Goal: Task Accomplishment & Management: Complete application form

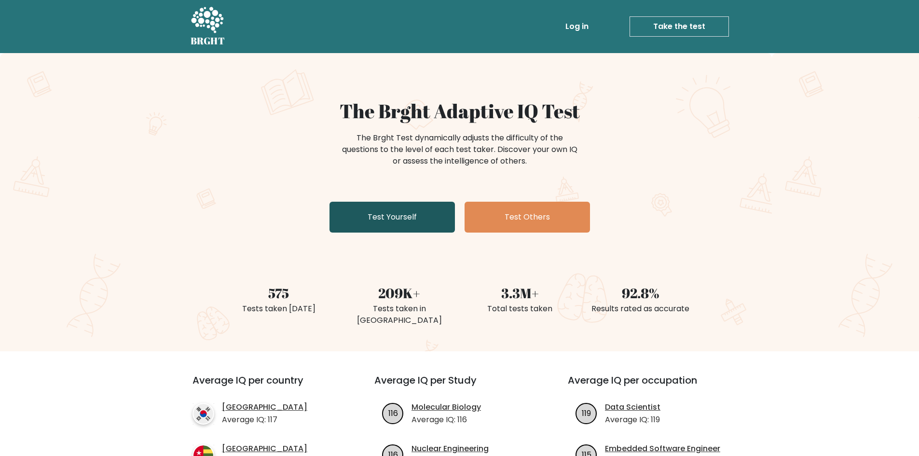
click at [357, 225] on link "Test Yourself" at bounding box center [391, 217] width 125 height 31
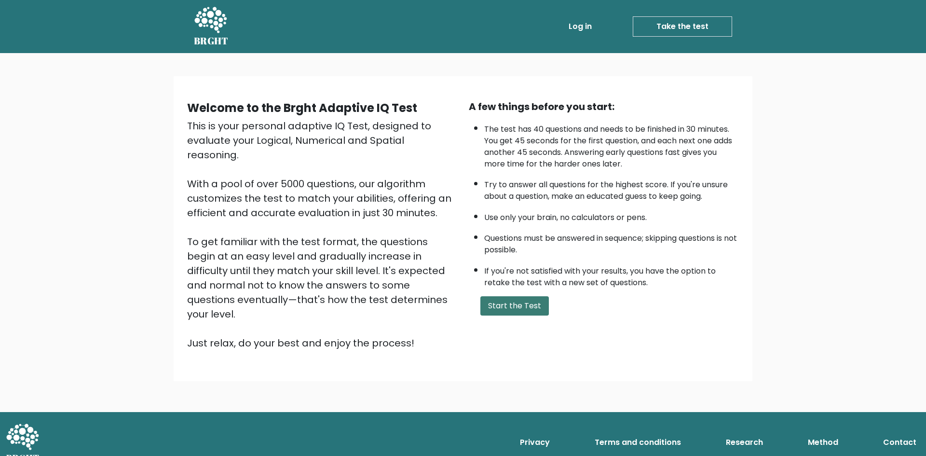
click at [511, 308] on button "Start the Test" at bounding box center [514, 305] width 68 height 19
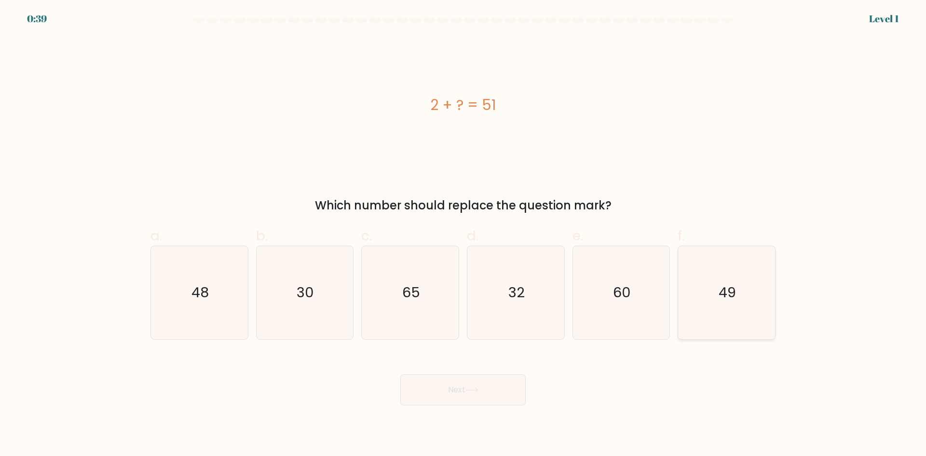
click at [718, 309] on icon "49" at bounding box center [726, 292] width 93 height 93
click at [463, 234] on input "f. 49" at bounding box center [463, 231] width 0 height 6
radio input "true"
click at [490, 383] on button "Next" at bounding box center [462, 389] width 125 height 31
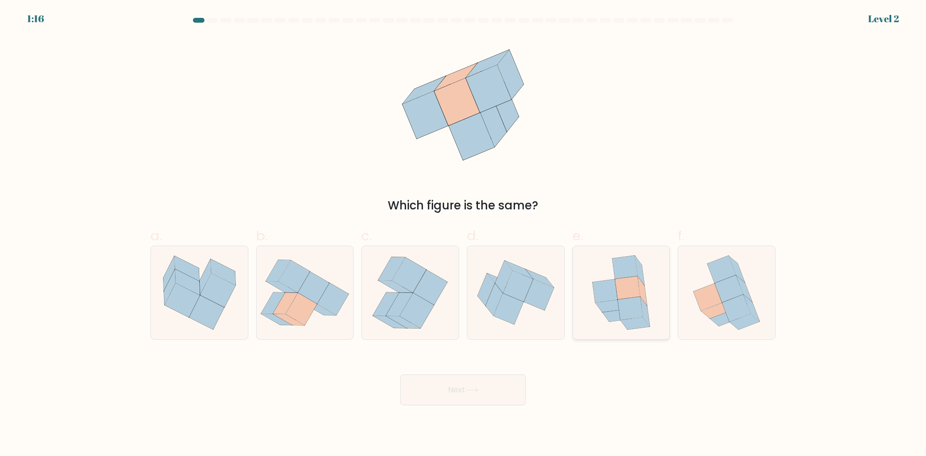
click at [604, 311] on icon at bounding box center [609, 306] width 29 height 12
click at [463, 234] on input "e." at bounding box center [463, 231] width 0 height 6
radio input "true"
click at [485, 398] on button "Next" at bounding box center [462, 389] width 125 height 31
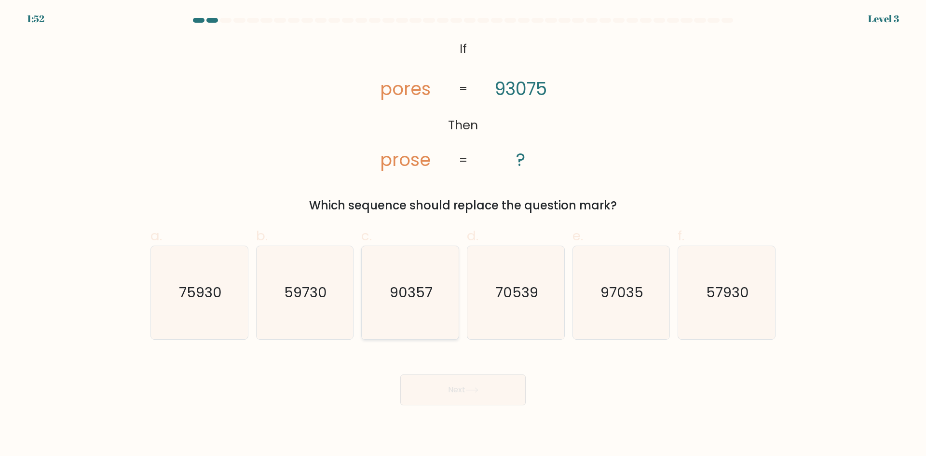
click at [413, 292] on text "90357" at bounding box center [411, 292] width 43 height 19
click at [463, 234] on input "c. 90357" at bounding box center [463, 231] width 0 height 6
radio input "true"
click at [462, 384] on button "Next" at bounding box center [462, 389] width 125 height 31
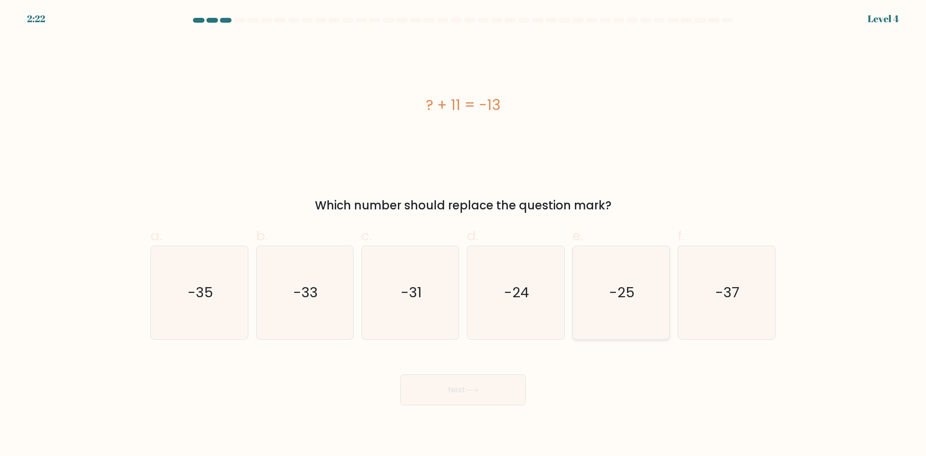
click at [626, 305] on icon "-25" at bounding box center [620, 292] width 93 height 93
click at [463, 234] on input "e. -25" at bounding box center [463, 231] width 0 height 6
radio input "true"
click at [509, 316] on icon "-24" at bounding box center [515, 292] width 93 height 93
click at [463, 234] on input "d. -24" at bounding box center [463, 231] width 0 height 6
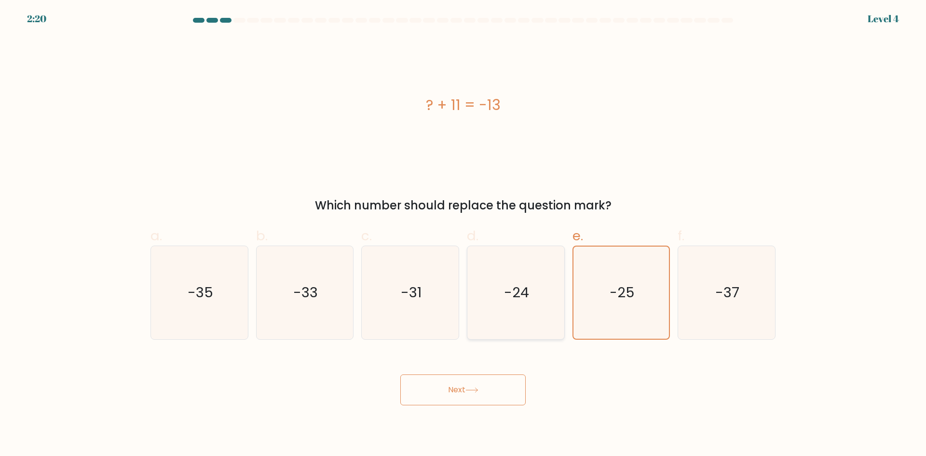
radio input "true"
click at [478, 384] on button "Next" at bounding box center [462, 389] width 125 height 31
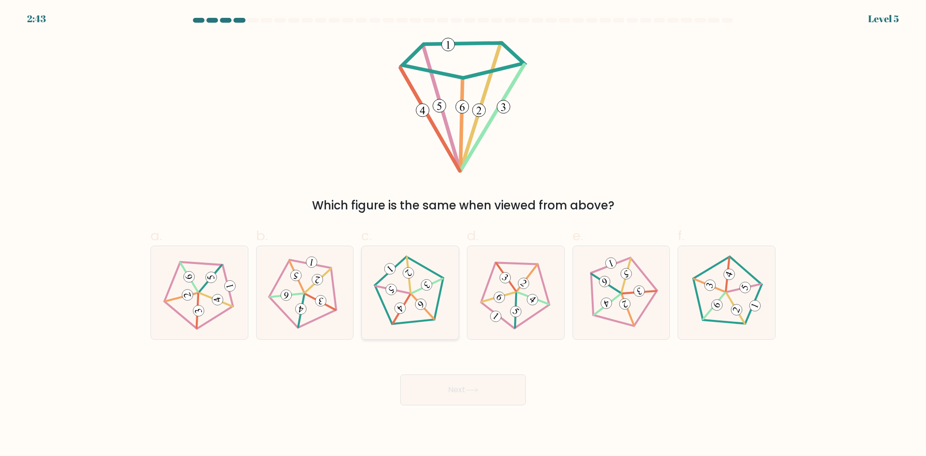
click at [416, 314] on icon at bounding box center [410, 292] width 74 height 74
click at [463, 234] on input "c." at bounding box center [463, 231] width 0 height 6
radio input "true"
click at [457, 394] on button "Next" at bounding box center [462, 389] width 125 height 31
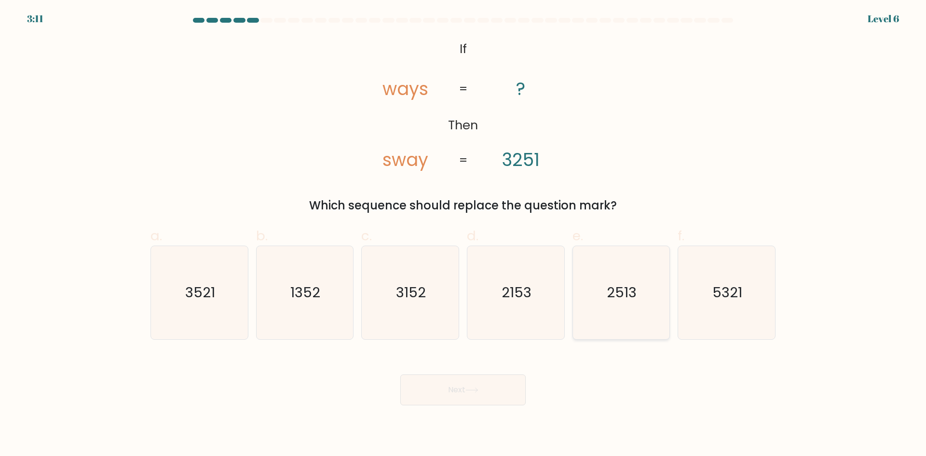
click at [609, 304] on icon "2513" at bounding box center [620, 292] width 93 height 93
click at [463, 234] on input "e. 2513" at bounding box center [463, 231] width 0 height 6
radio input "true"
click at [496, 386] on button "Next" at bounding box center [462, 389] width 125 height 31
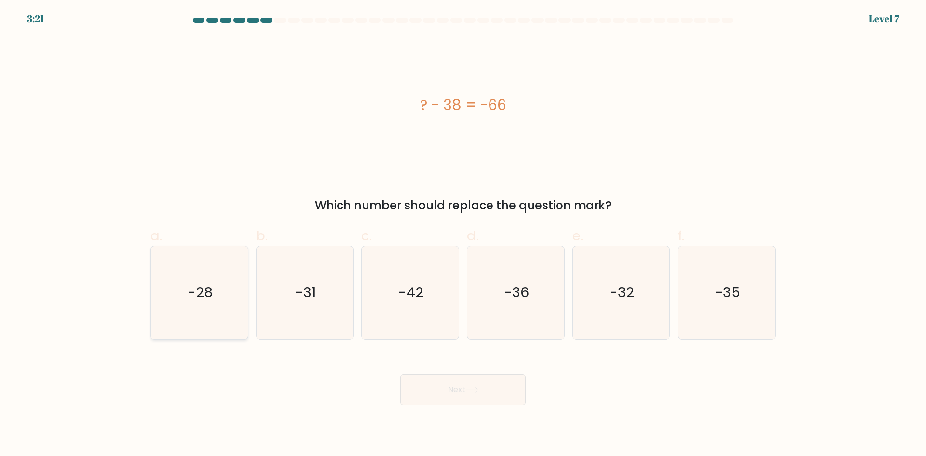
drag, startPoint x: 203, startPoint y: 296, endPoint x: 216, endPoint y: 302, distance: 14.7
click at [203, 296] on text "-28" at bounding box center [200, 292] width 25 height 19
click at [463, 234] on input "a. -28" at bounding box center [463, 231] width 0 height 6
radio input "true"
click at [440, 389] on button "Next" at bounding box center [462, 389] width 125 height 31
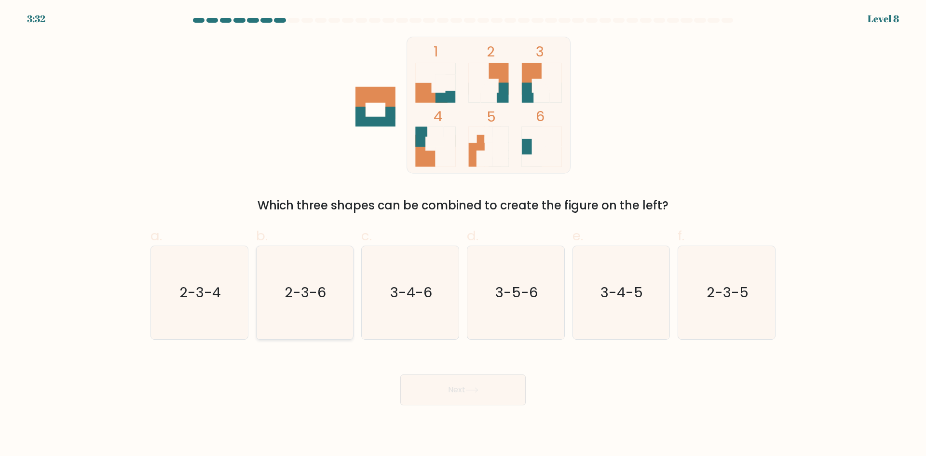
click at [289, 317] on icon "2-3-6" at bounding box center [304, 292] width 93 height 93
click at [463, 234] on input "b. 2-3-6" at bounding box center [463, 231] width 0 height 6
radio input "true"
click at [445, 394] on button "Next" at bounding box center [462, 389] width 125 height 31
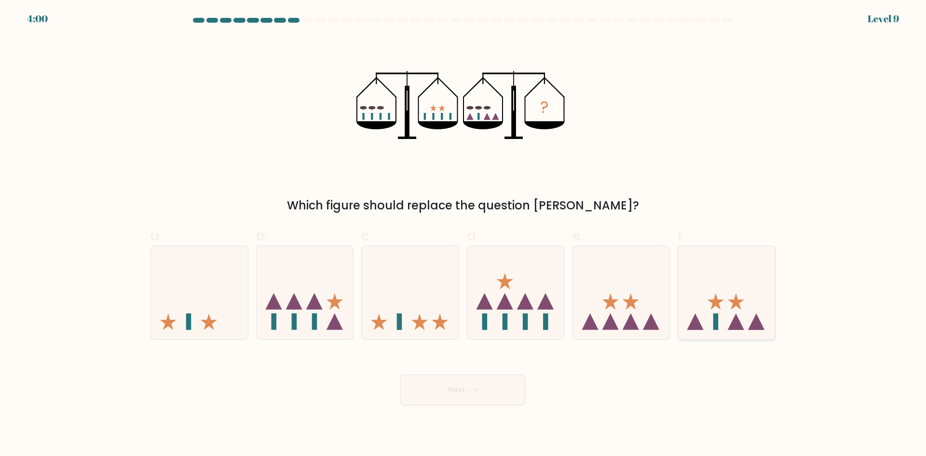
click at [744, 315] on icon at bounding box center [726, 292] width 97 height 80
click at [463, 234] on input "f." at bounding box center [463, 231] width 0 height 6
radio input "true"
click at [498, 383] on button "Next" at bounding box center [462, 389] width 125 height 31
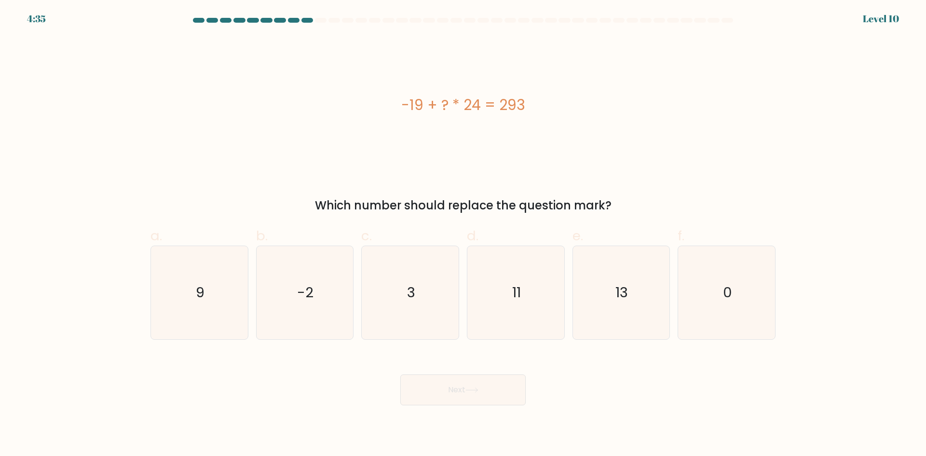
drag, startPoint x: 403, startPoint y: 105, endPoint x: 529, endPoint y: 105, distance: 126.3
click at [529, 105] on div "-19 + ? * 24 = 293" at bounding box center [462, 105] width 625 height 22
copy div "-19 + ? * 24 = 293"
click at [630, 310] on icon "13" at bounding box center [620, 292] width 93 height 93
click at [463, 234] on input "e. 13" at bounding box center [463, 231] width 0 height 6
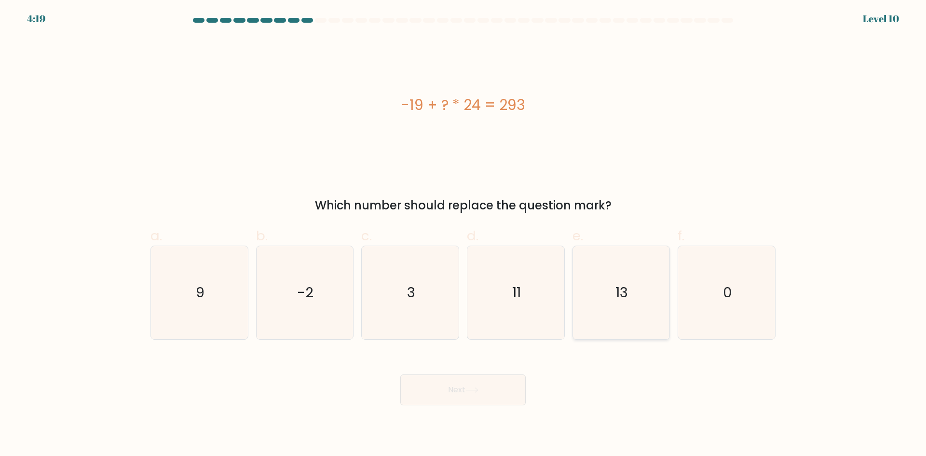
radio input "true"
click at [515, 387] on button "Next" at bounding box center [462, 389] width 125 height 31
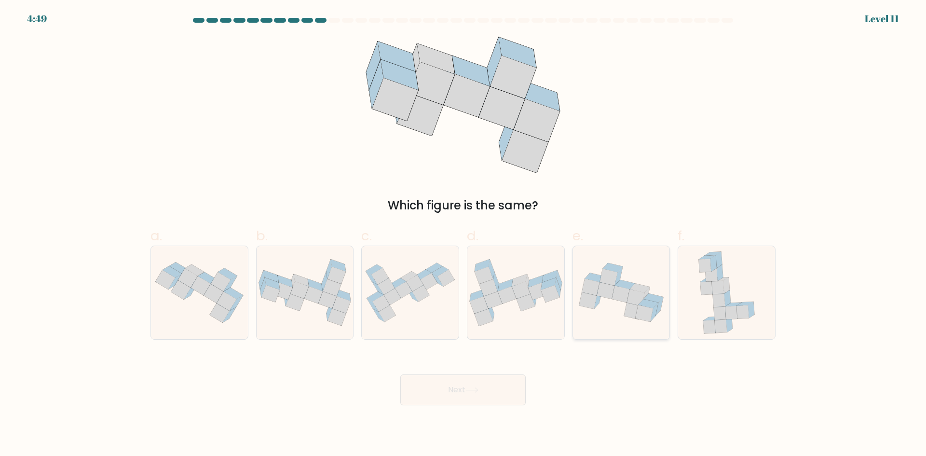
click at [616, 311] on icon at bounding box center [621, 292] width 97 height 71
click at [463, 234] on input "e." at bounding box center [463, 231] width 0 height 6
radio input "true"
click at [482, 383] on button "Next" at bounding box center [462, 389] width 125 height 31
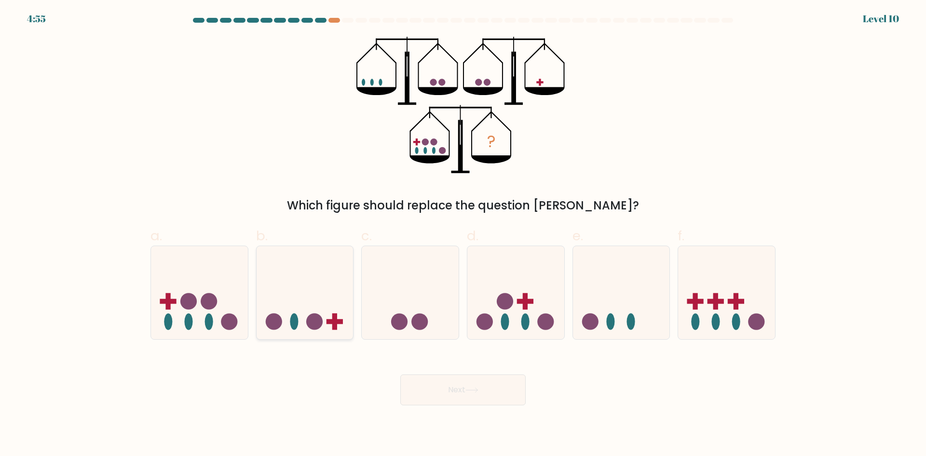
click at [312, 315] on circle at bounding box center [314, 321] width 16 height 16
click at [463, 234] on input "b." at bounding box center [463, 231] width 0 height 6
radio input "true"
click at [462, 393] on button "Next" at bounding box center [462, 389] width 125 height 31
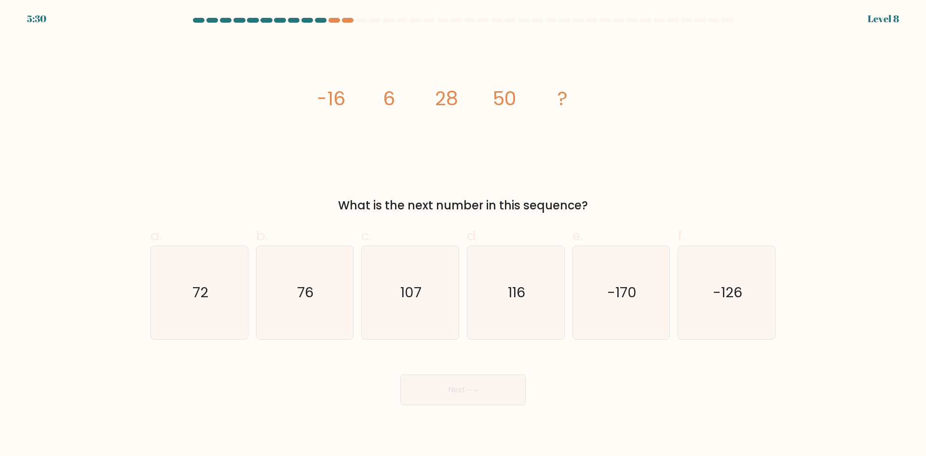
drag, startPoint x: 334, startPoint y: 99, endPoint x: 602, endPoint y: 205, distance: 288.3
click at [602, 205] on div "image/svg+xml -16 6 28 50 ? What is the next number in this sequence?" at bounding box center [463, 125] width 637 height 177
copy div "-16 6 28 50 ? What is the next number in this sequence?"
click at [230, 311] on icon "72" at bounding box center [199, 292] width 93 height 93
click at [463, 234] on input "a. 72" at bounding box center [463, 231] width 0 height 6
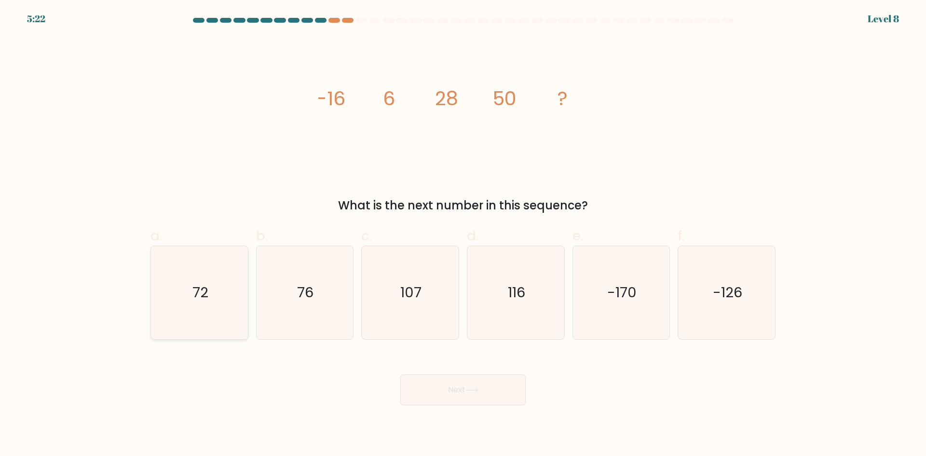
radio input "true"
click at [452, 397] on button "Next" at bounding box center [462, 389] width 125 height 31
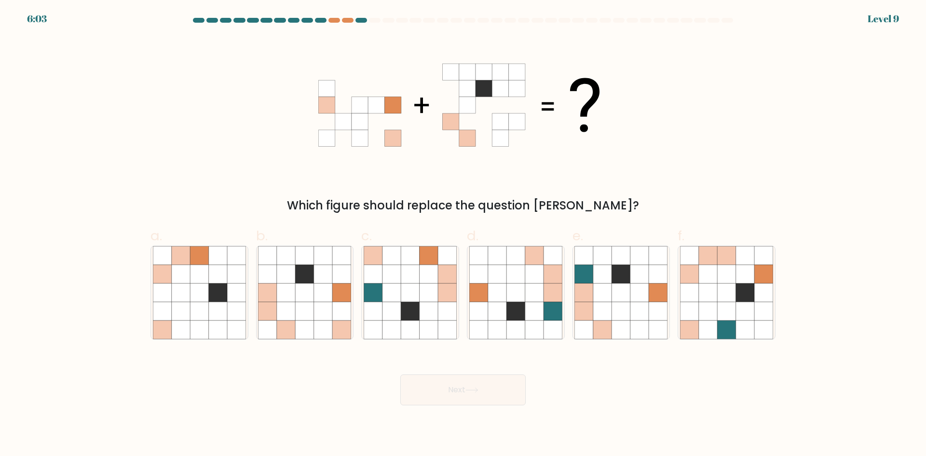
drag, startPoint x: 321, startPoint y: 72, endPoint x: 626, endPoint y: 193, distance: 328.2
click at [607, 203] on div "Which figure should replace the question mark?" at bounding box center [463, 125] width 637 height 177
click at [645, 174] on div "Which figure should replace the question mark?" at bounding box center [463, 125] width 637 height 177
click at [307, 302] on icon at bounding box center [305, 311] width 18 height 18
click at [463, 234] on input "b." at bounding box center [463, 231] width 0 height 6
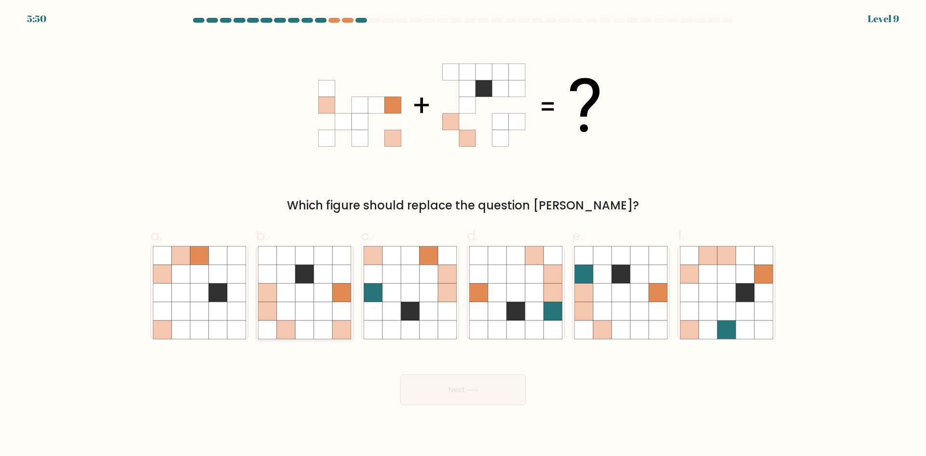
radio input "true"
click at [473, 396] on button "Next" at bounding box center [462, 389] width 125 height 31
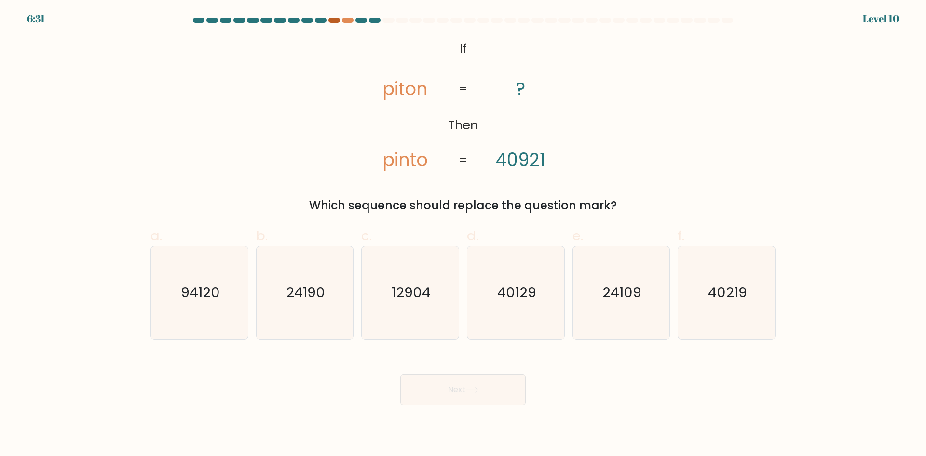
click at [336, 20] on div at bounding box center [334, 20] width 12 height 5
click at [348, 19] on div at bounding box center [348, 20] width 12 height 5
click at [769, 286] on icon "40219" at bounding box center [726, 292] width 93 height 93
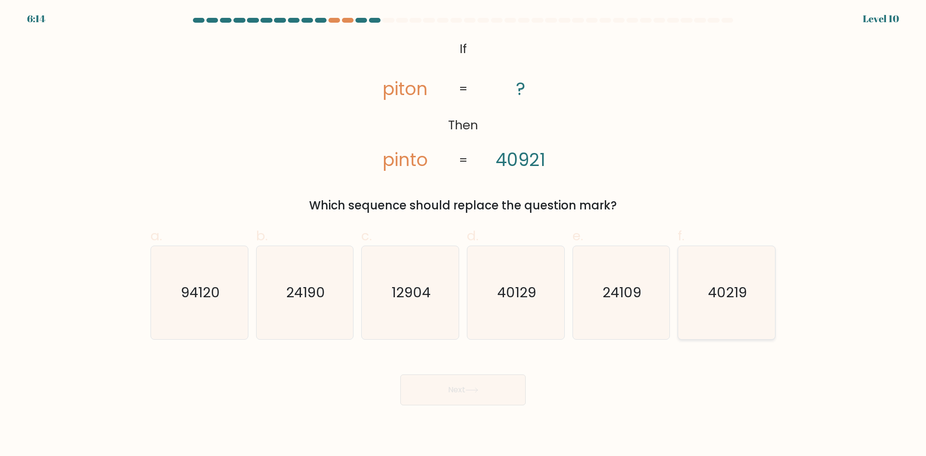
click at [463, 234] on input "f. 40219" at bounding box center [463, 231] width 0 height 6
radio input "true"
click at [484, 398] on button "Next" at bounding box center [462, 389] width 125 height 31
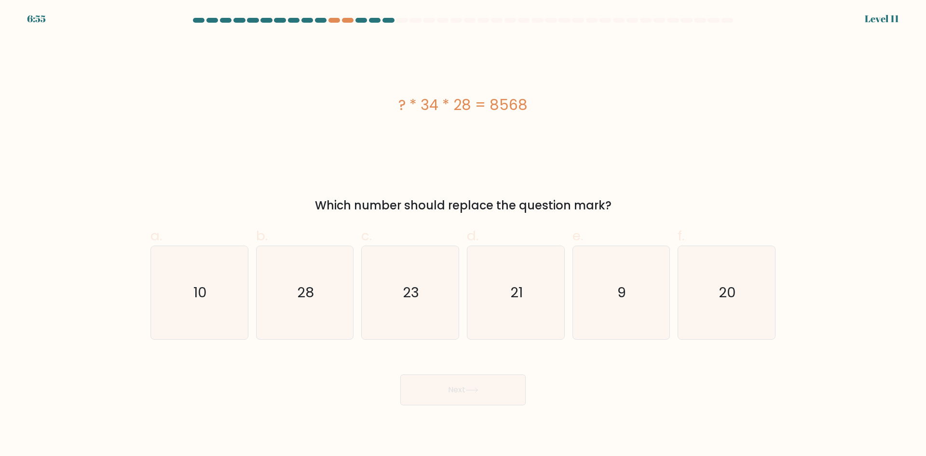
drag, startPoint x: 392, startPoint y: 103, endPoint x: 627, endPoint y: 201, distance: 254.7
click at [627, 201] on div "? * 34 * 28 = 8568 Which number should replace the question mark?" at bounding box center [463, 125] width 637 height 177
copy div "? * 34 * 28 = 8568 Which number should replace the question mark?"
click at [620, 292] on text "9" at bounding box center [622, 292] width 9 height 19
click at [463, 234] on input "e. 9" at bounding box center [463, 231] width 0 height 6
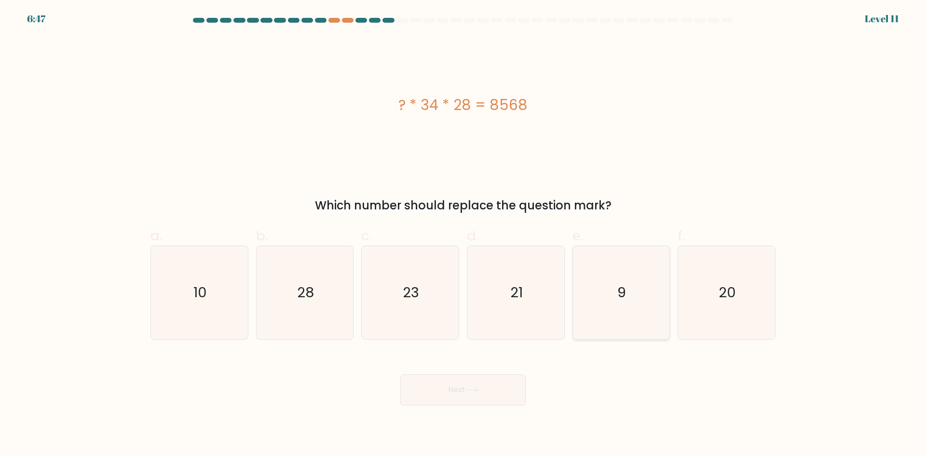
radio input "true"
click at [497, 384] on button "Next" at bounding box center [462, 389] width 125 height 31
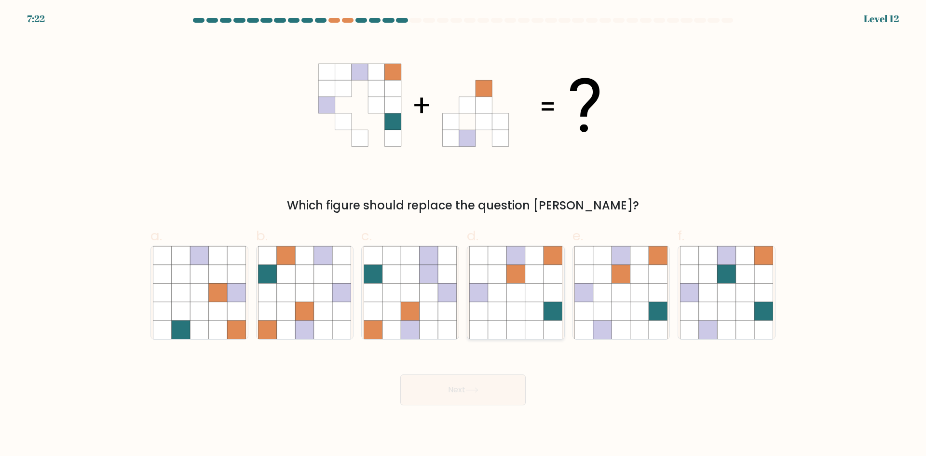
click at [511, 314] on icon at bounding box center [515, 311] width 18 height 18
click at [463, 234] on input "d." at bounding box center [463, 231] width 0 height 6
radio input "true"
click at [487, 380] on button "Next" at bounding box center [462, 389] width 125 height 31
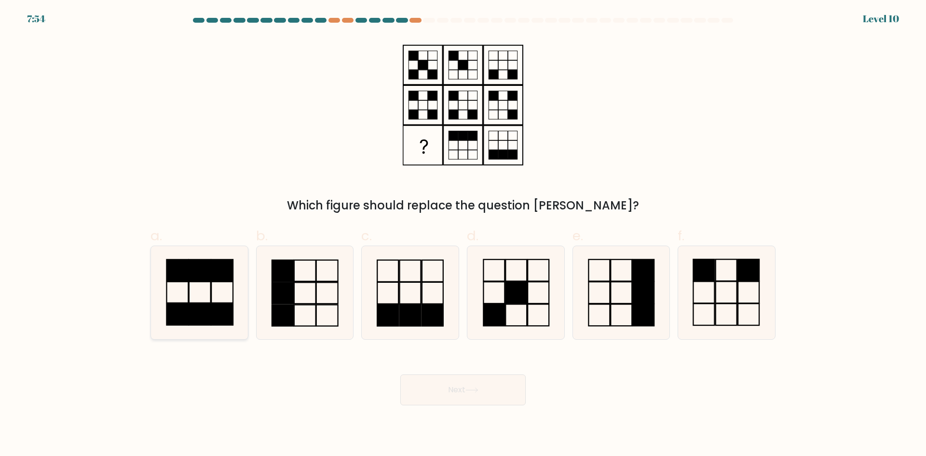
click at [208, 281] on rect at bounding box center [200, 269] width 22 height 21
click at [463, 234] on input "a." at bounding box center [463, 231] width 0 height 6
radio input "true"
click at [454, 389] on button "Next" at bounding box center [462, 389] width 125 height 31
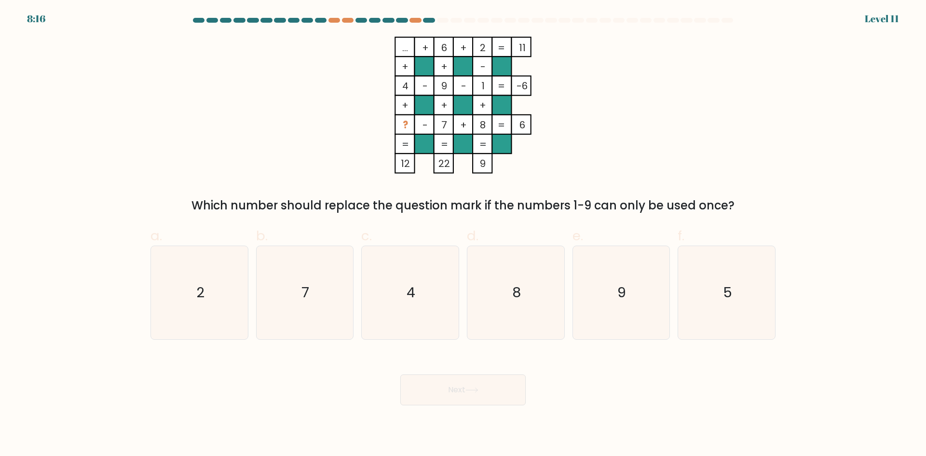
drag, startPoint x: 398, startPoint y: 124, endPoint x: 433, endPoint y: 121, distance: 34.9
click at [433, 121] on icon "... + 6 + 2 11 + + - 4 - 9 - 1 -6 + + + ? - 7 + 8 = 6 = = = = 12 22 9 =" at bounding box center [462, 105] width 289 height 137
click at [729, 290] on text "5" at bounding box center [727, 292] width 9 height 19
click at [463, 234] on input "f. 5" at bounding box center [463, 231] width 0 height 6
radio input "true"
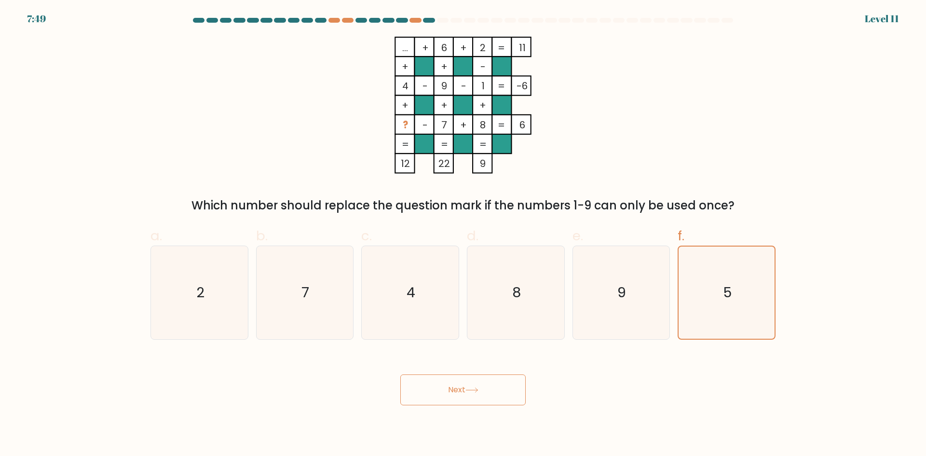
click at [488, 399] on button "Next" at bounding box center [462, 389] width 125 height 31
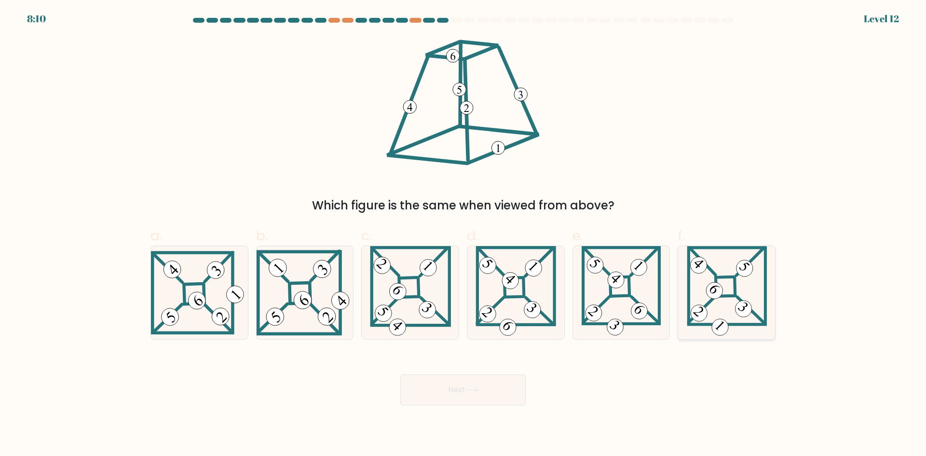
click at [753, 284] on icon at bounding box center [727, 292] width 80 height 93
click at [463, 234] on input "f." at bounding box center [463, 231] width 0 height 6
radio input "true"
click at [463, 396] on button "Next" at bounding box center [462, 389] width 125 height 31
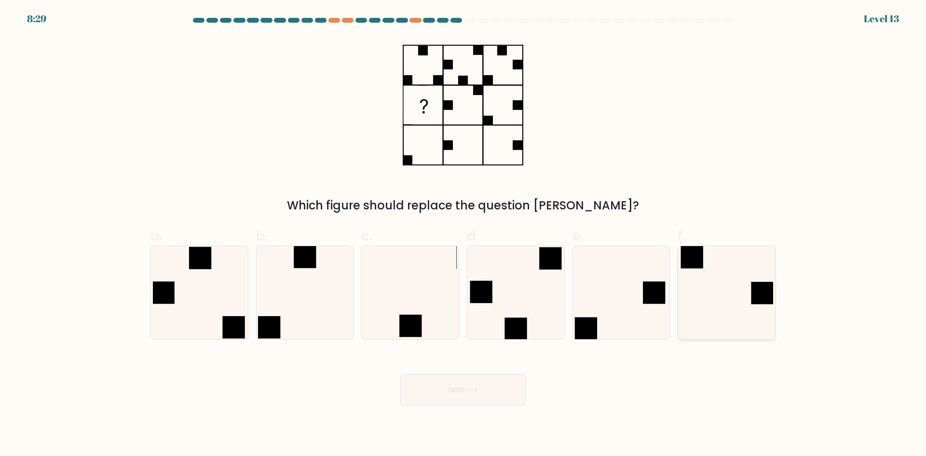
click at [707, 302] on icon at bounding box center [726, 292] width 93 height 93
click at [463, 234] on input "f." at bounding box center [463, 231] width 0 height 6
radio input "true"
click at [452, 399] on button "Next" at bounding box center [462, 389] width 125 height 31
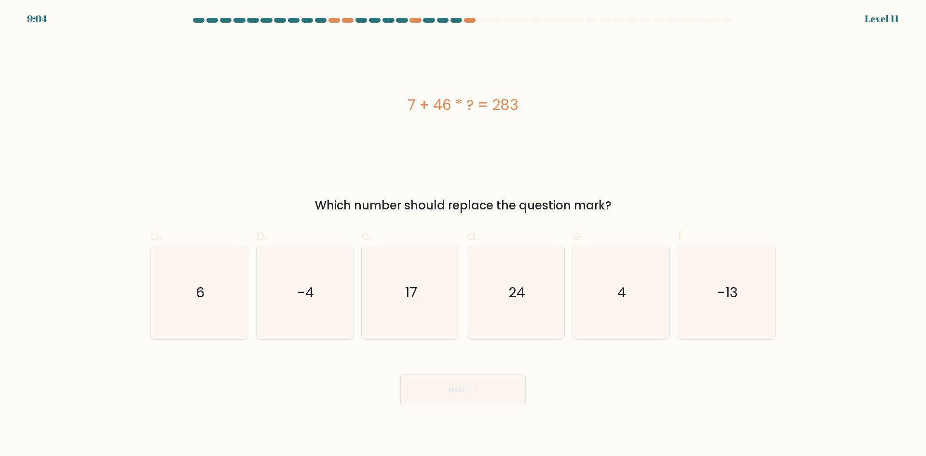
drag, startPoint x: 409, startPoint y: 105, endPoint x: 644, endPoint y: 204, distance: 255.0
click at [644, 204] on div "7 + 46 * ? = 283 Which number should replace the question mark?" at bounding box center [463, 125] width 637 height 177
copy div "7 + 46 * ? = 283 Which number should replace the question mark?"
click at [195, 297] on icon "6" at bounding box center [199, 292] width 93 height 93
click at [463, 234] on input "a. 6" at bounding box center [463, 231] width 0 height 6
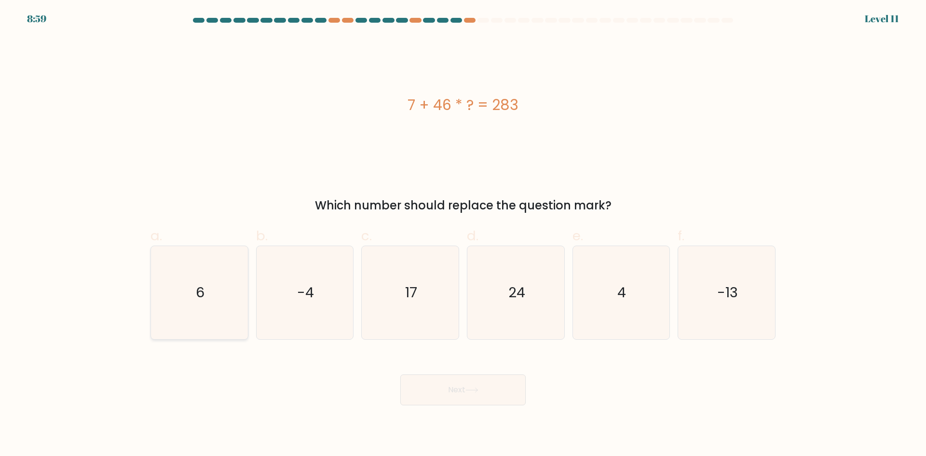
radio input "true"
click at [429, 392] on button "Next" at bounding box center [462, 389] width 125 height 31
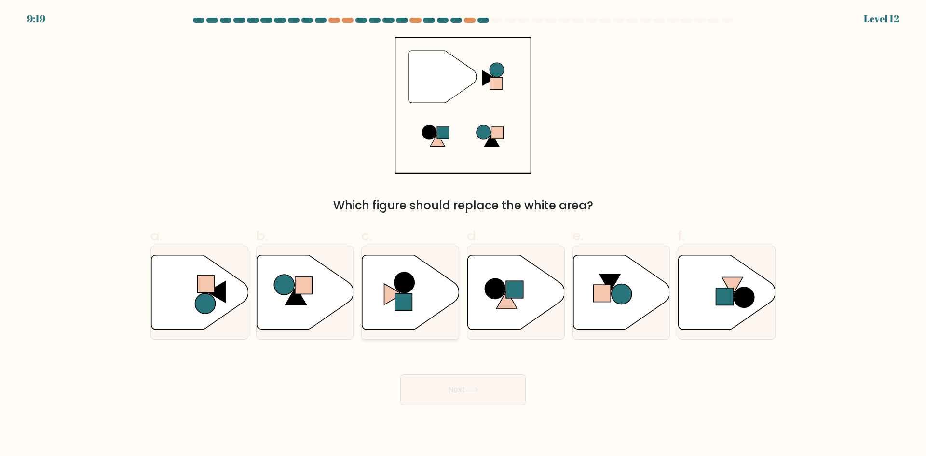
click at [406, 308] on rect at bounding box center [403, 301] width 17 height 17
click at [463, 234] on input "c." at bounding box center [463, 231] width 0 height 6
radio input "true"
click at [430, 383] on button "Next" at bounding box center [462, 389] width 125 height 31
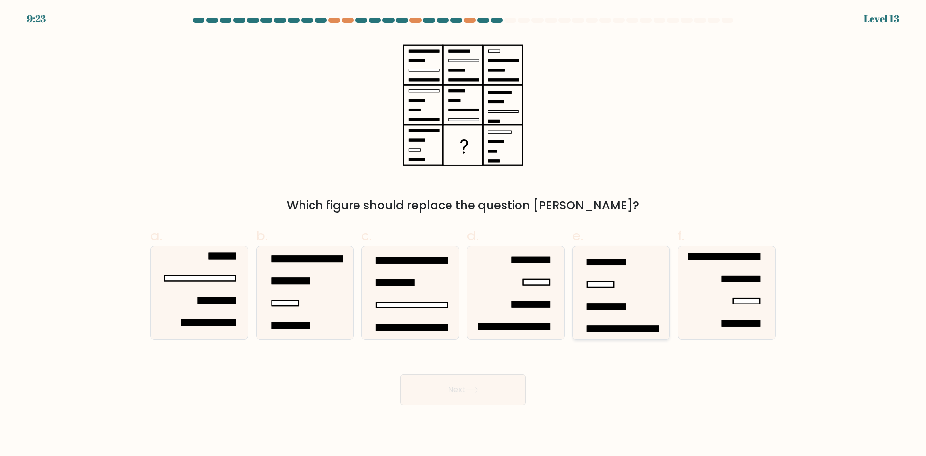
click at [642, 291] on icon at bounding box center [620, 292] width 93 height 93
click at [463, 234] on input "e." at bounding box center [463, 231] width 0 height 6
radio input "true"
click at [484, 385] on button "Next" at bounding box center [462, 389] width 125 height 31
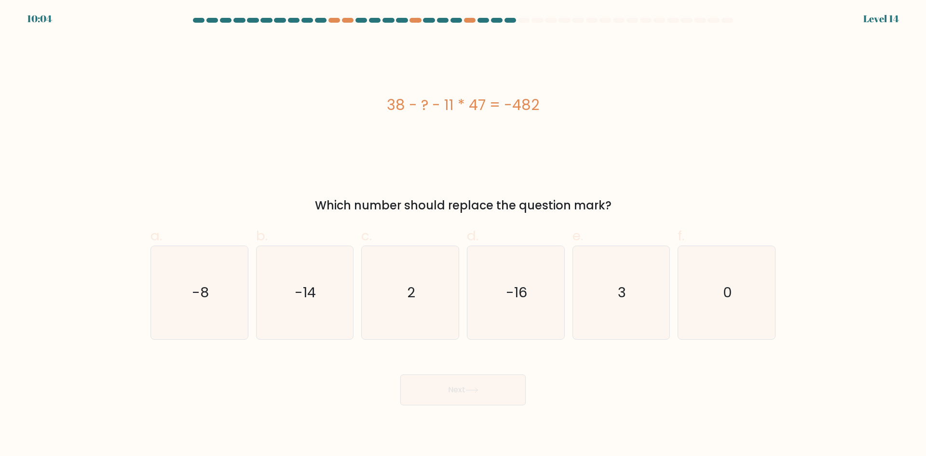
drag, startPoint x: 388, startPoint y: 102, endPoint x: 638, endPoint y: 185, distance: 264.3
click at [638, 185] on div "38 - ? - 11 * 47 = -482 Which number should replace the question mark?" at bounding box center [463, 125] width 637 height 177
copy div "38 - ? - 11 * 47 = -482 Which number should replace the question mark?"
click at [660, 307] on icon "3" at bounding box center [620, 292] width 93 height 93
click at [463, 234] on input "e. 3" at bounding box center [463, 231] width 0 height 6
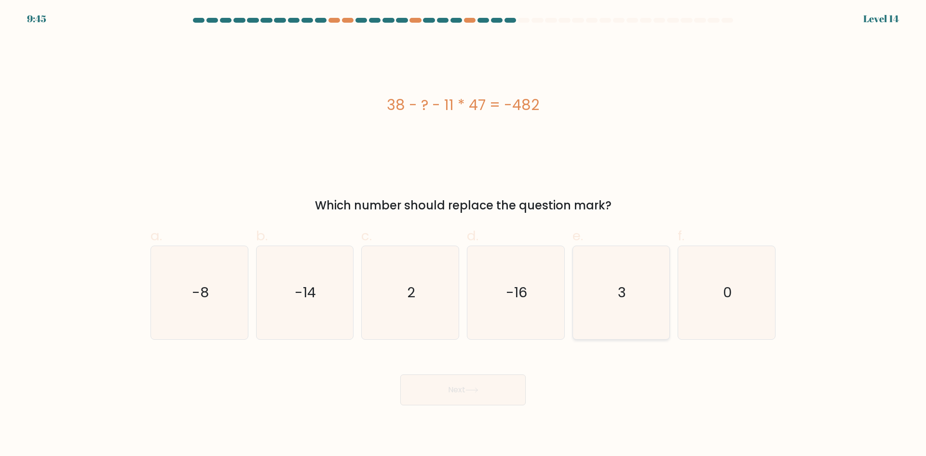
radio input "true"
click at [512, 387] on button "Next" at bounding box center [462, 389] width 125 height 31
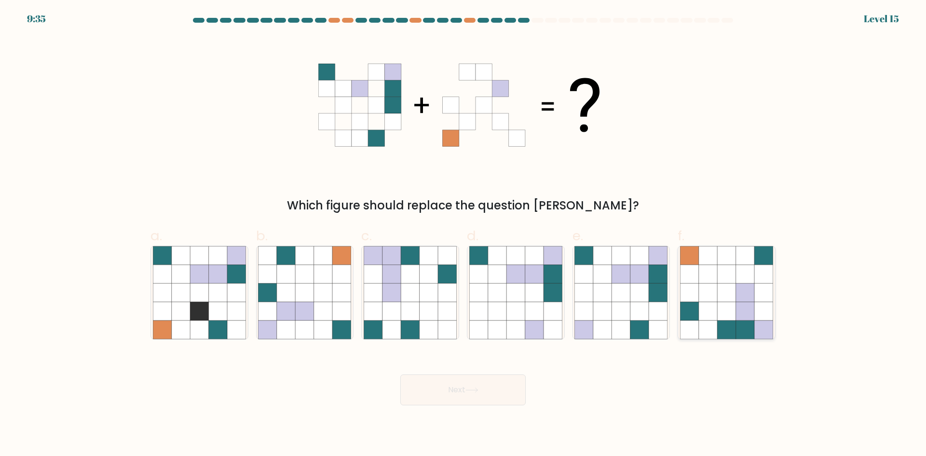
click at [728, 324] on icon at bounding box center [726, 329] width 18 height 18
click at [463, 234] on input "f." at bounding box center [463, 231] width 0 height 6
radio input "true"
click at [490, 393] on button "Next" at bounding box center [462, 389] width 125 height 31
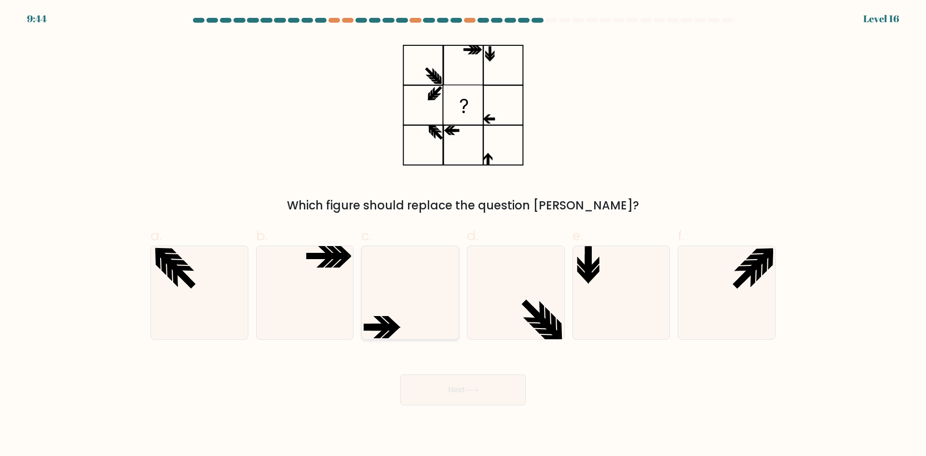
click at [434, 321] on icon at bounding box center [410, 292] width 93 height 93
click at [463, 234] on input "c." at bounding box center [463, 231] width 0 height 6
radio input "true"
click at [461, 390] on button "Next" at bounding box center [462, 389] width 125 height 31
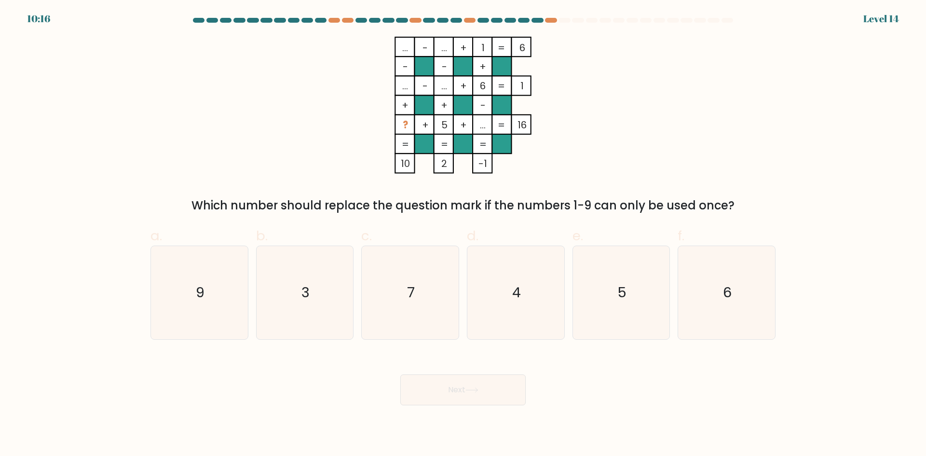
drag, startPoint x: 400, startPoint y: 50, endPoint x: 737, endPoint y: 193, distance: 366.4
click at [737, 193] on div "... - ... + 1 6 - - + ... - ... + 6 1 + + - ? + 5 + ... = 16 = = = = 10 2 -1 = …" at bounding box center [463, 125] width 637 height 177
copy div "... - ... + 1 6 - - + ... - ... + 6 1 + + - ? + 5 + ... = 16 = = = = 10 2 -1 = …"
click at [299, 292] on icon "3" at bounding box center [304, 292] width 93 height 93
click at [463, 234] on input "b. 3" at bounding box center [463, 231] width 0 height 6
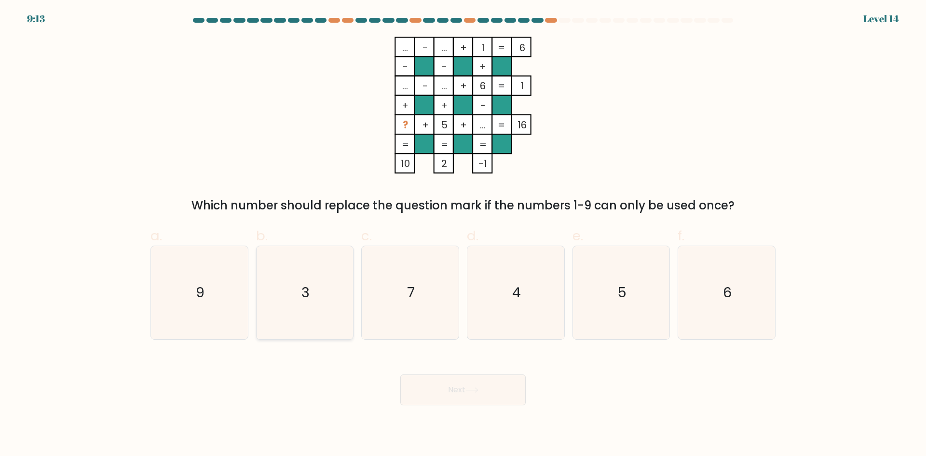
radio input "true"
click at [502, 396] on button "Next" at bounding box center [462, 389] width 125 height 31
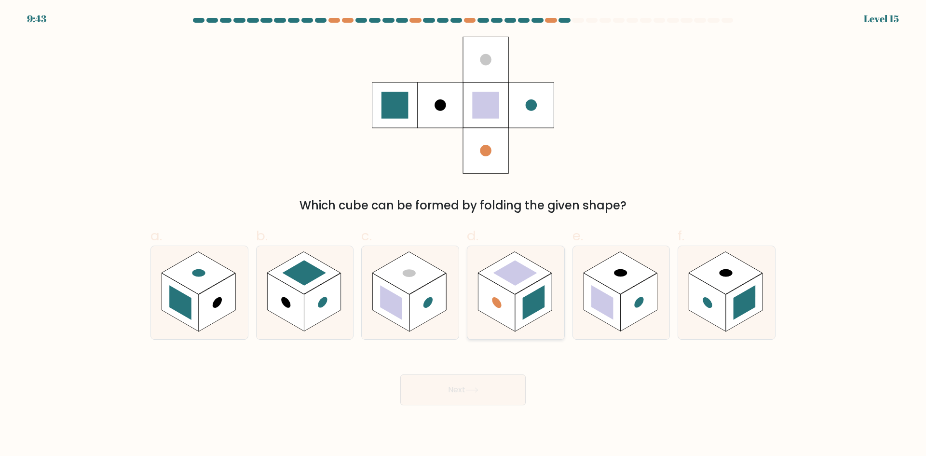
click at [541, 312] on rect at bounding box center [533, 302] width 37 height 58
click at [463, 234] on input "d." at bounding box center [463, 231] width 0 height 6
radio input "true"
click at [482, 406] on body "9:42 Level 15" at bounding box center [463, 228] width 926 height 456
click at [494, 395] on button "Next" at bounding box center [462, 389] width 125 height 31
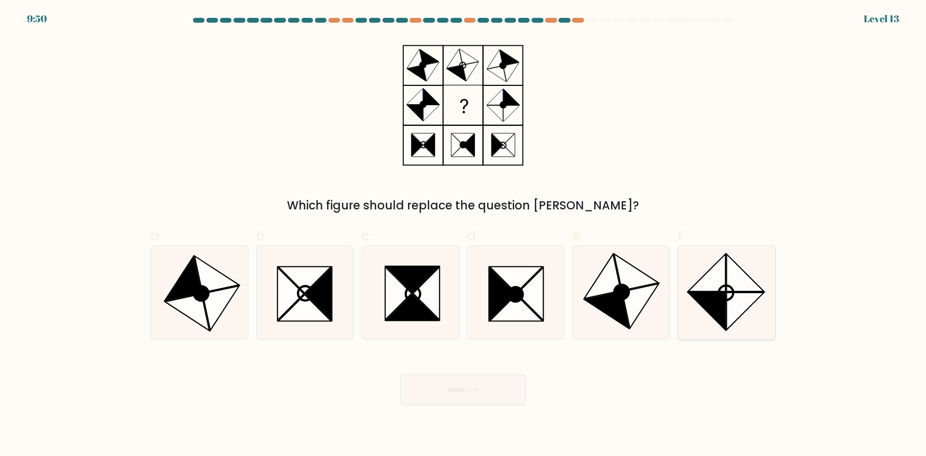
click at [722, 292] on icon at bounding box center [706, 310] width 37 height 37
click at [463, 234] on input "f." at bounding box center [463, 231] width 0 height 6
radio input "true"
click at [506, 384] on button "Next" at bounding box center [462, 389] width 125 height 31
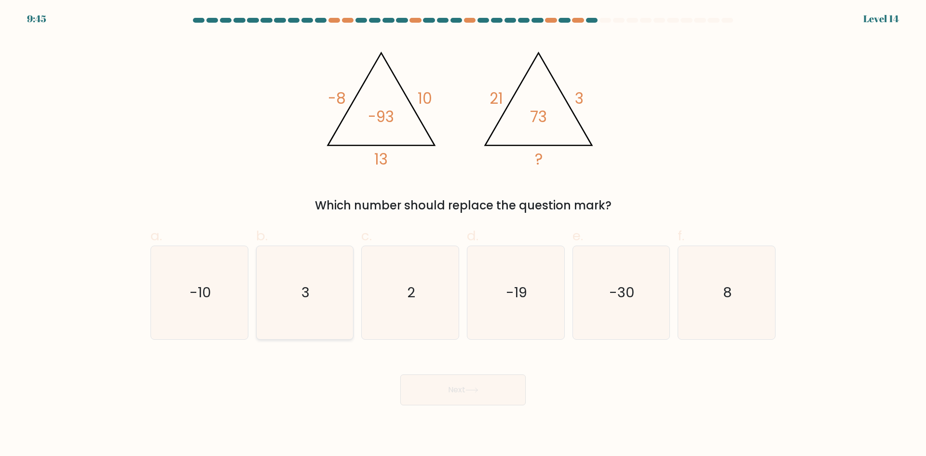
click at [293, 287] on icon "3" at bounding box center [304, 292] width 93 height 93
click at [463, 234] on input "b. 3" at bounding box center [463, 231] width 0 height 6
radio input "true"
click at [466, 390] on button "Next" at bounding box center [462, 389] width 125 height 31
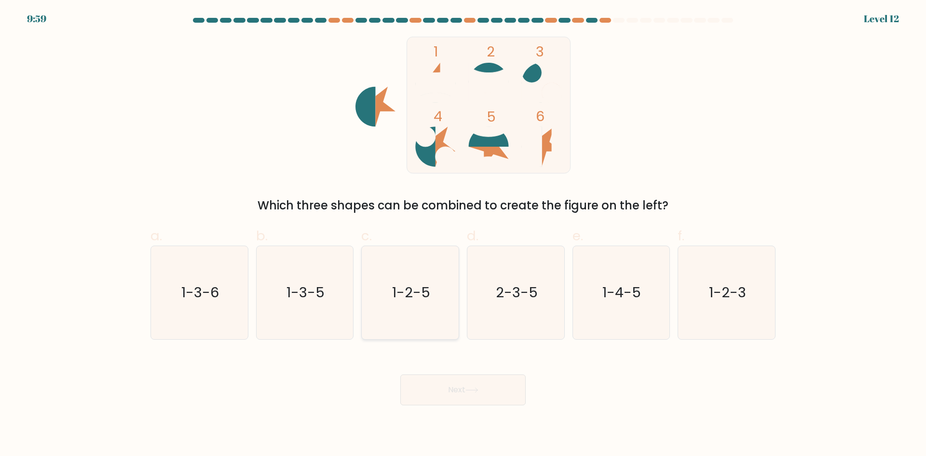
click at [401, 314] on icon "1-2-5" at bounding box center [410, 292] width 93 height 93
click at [463, 234] on input "c. 1-2-5" at bounding box center [463, 231] width 0 height 6
radio input "true"
click at [461, 383] on button "Next" at bounding box center [462, 389] width 125 height 31
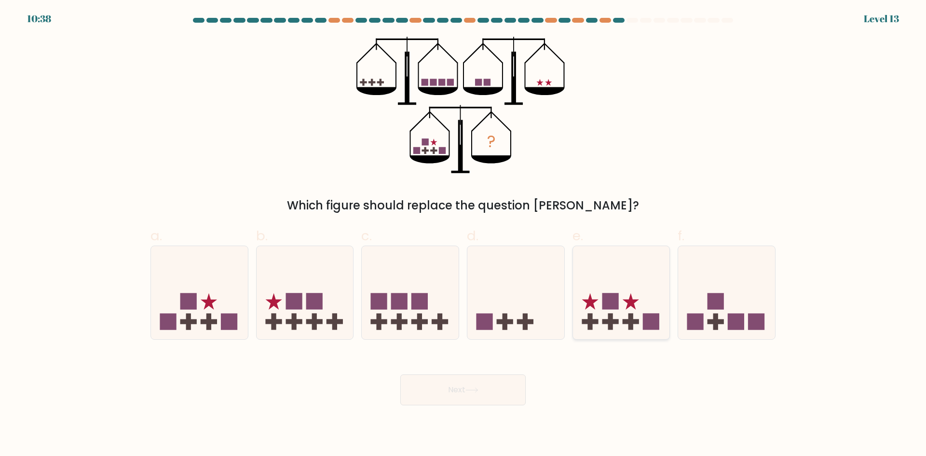
click at [607, 290] on icon at bounding box center [621, 292] width 97 height 80
click at [463, 234] on input "e." at bounding box center [463, 231] width 0 height 6
radio input "true"
click at [474, 384] on button "Next" at bounding box center [462, 389] width 125 height 31
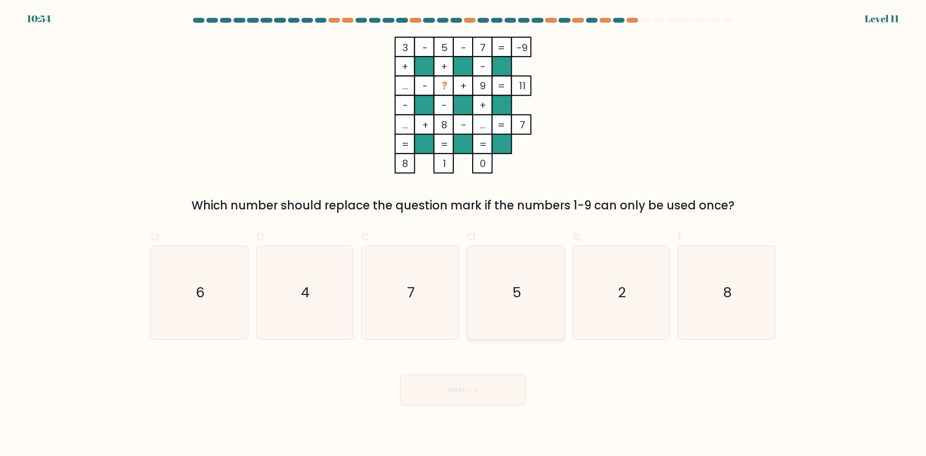
click at [519, 279] on icon "5" at bounding box center [515, 292] width 93 height 93
click at [463, 234] on input "d. 5" at bounding box center [463, 231] width 0 height 6
radio input "true"
click at [468, 384] on button "Next" at bounding box center [462, 389] width 125 height 31
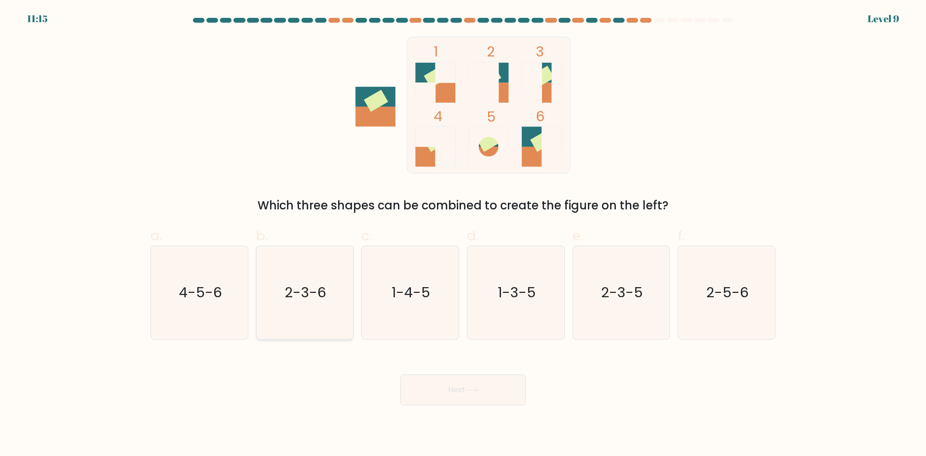
drag, startPoint x: 311, startPoint y: 316, endPoint x: 315, endPoint y: 325, distance: 10.4
click at [311, 316] on icon "2-3-6" at bounding box center [304, 292] width 93 height 93
click at [463, 234] on input "b. 2-3-6" at bounding box center [463, 231] width 0 height 6
click at [465, 392] on button "Next" at bounding box center [462, 389] width 125 height 31
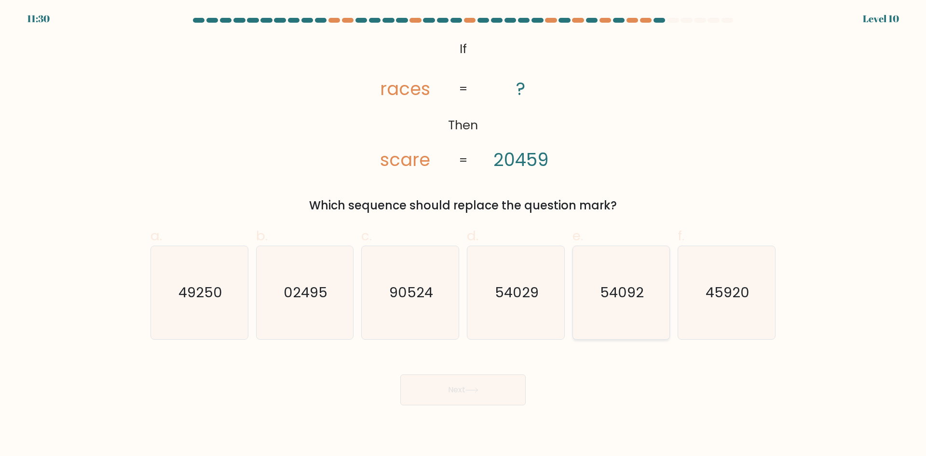
click at [645, 296] on icon "54092" at bounding box center [620, 292] width 93 height 93
click at [463, 234] on input "e. 54092" at bounding box center [463, 231] width 0 height 6
radio input "true"
click at [486, 392] on button "Next" at bounding box center [462, 389] width 125 height 31
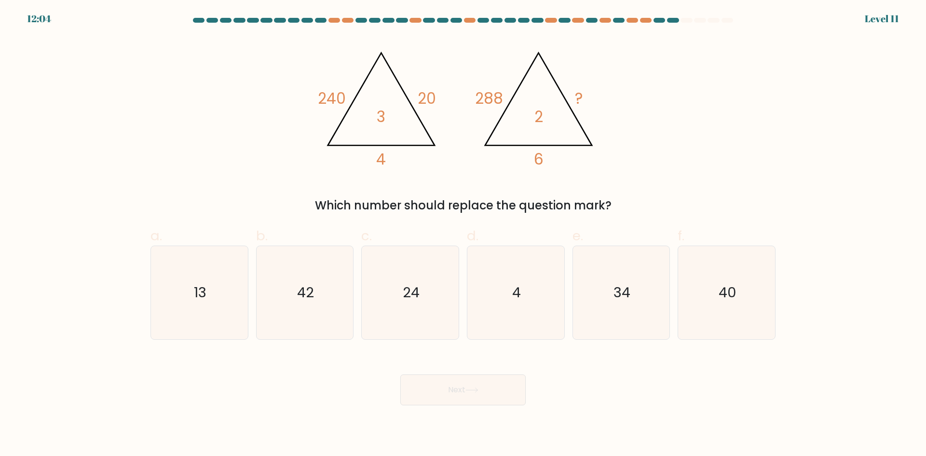
drag, startPoint x: 321, startPoint y: 203, endPoint x: 619, endPoint y: 201, distance: 298.0
click at [619, 201] on div "Which number should replace the question mark?" at bounding box center [462, 205] width 613 height 17
click at [644, 182] on div "@import url('https://fonts.googleapis.com/css?family=Abril+Fatface:400,100,100i…" at bounding box center [463, 125] width 637 height 177
click at [539, 292] on icon "4" at bounding box center [515, 292] width 93 height 93
click at [463, 234] on input "d. 4" at bounding box center [463, 231] width 0 height 6
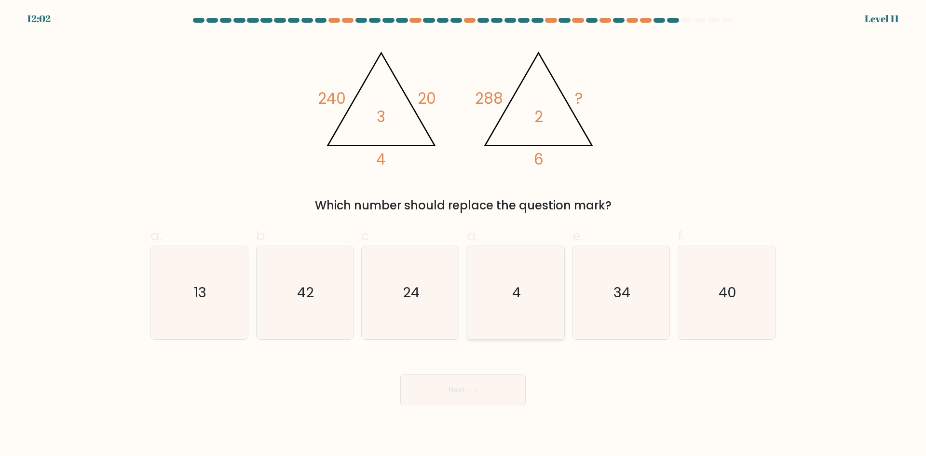
radio input "true"
click at [472, 386] on button "Next" at bounding box center [462, 389] width 125 height 31
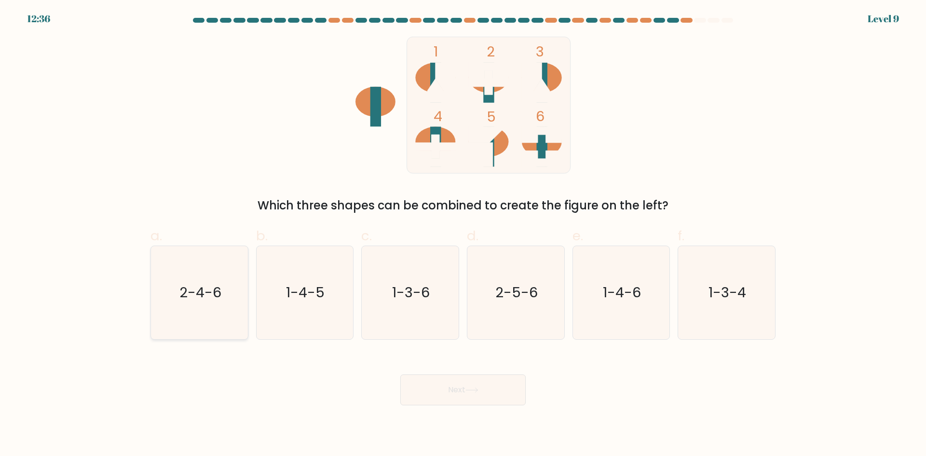
click at [191, 296] on text "2-4-6" at bounding box center [200, 292] width 42 height 19
click at [463, 234] on input "a. 2-4-6" at bounding box center [463, 231] width 0 height 6
radio input "true"
click at [436, 384] on button "Next" at bounding box center [462, 389] width 125 height 31
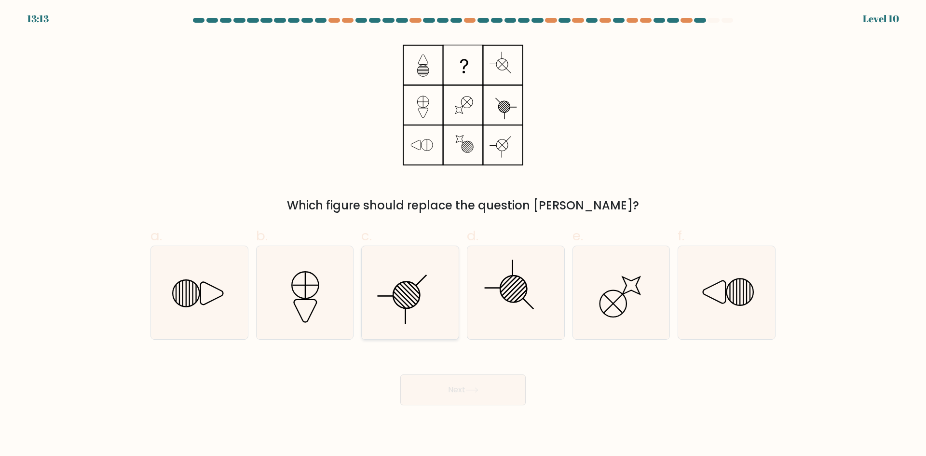
click at [434, 310] on icon at bounding box center [410, 292] width 93 height 93
click at [463, 234] on input "c." at bounding box center [463, 231] width 0 height 6
radio input "true"
click at [477, 390] on icon at bounding box center [472, 390] width 12 height 4
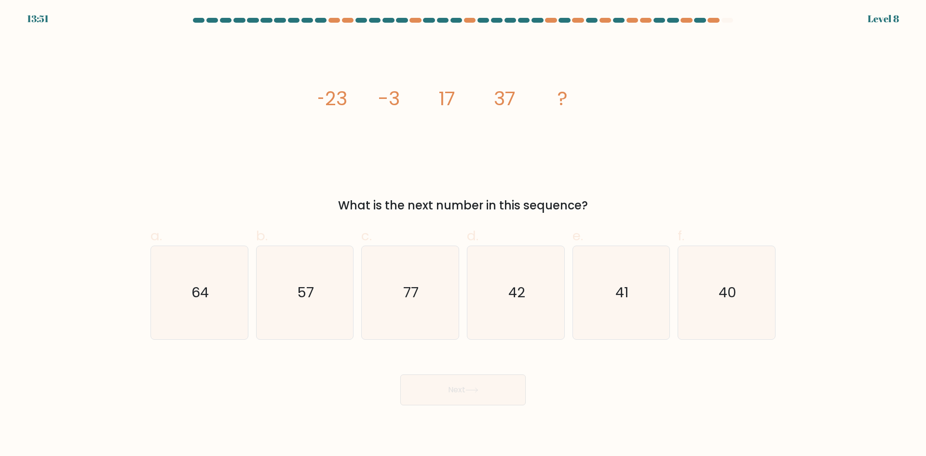
drag, startPoint x: 315, startPoint y: 95, endPoint x: 582, endPoint y: 186, distance: 282.1
click at [582, 186] on div "image/svg+xml -23 -3 17 37 ? What is the next number in this sequence?" at bounding box center [463, 125] width 637 height 177
click at [524, 161] on icon "image/svg+xml -23 -3 17 37 ?" at bounding box center [462, 105] width 289 height 137
click at [295, 292] on icon "57" at bounding box center [304, 292] width 93 height 93
click at [463, 234] on input "b. 57" at bounding box center [463, 231] width 0 height 6
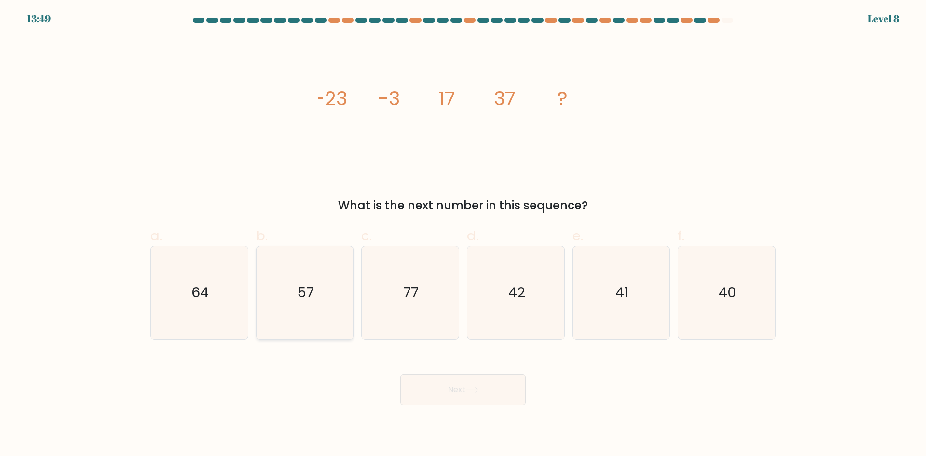
radio input "true"
click at [466, 391] on button "Next" at bounding box center [462, 389] width 125 height 31
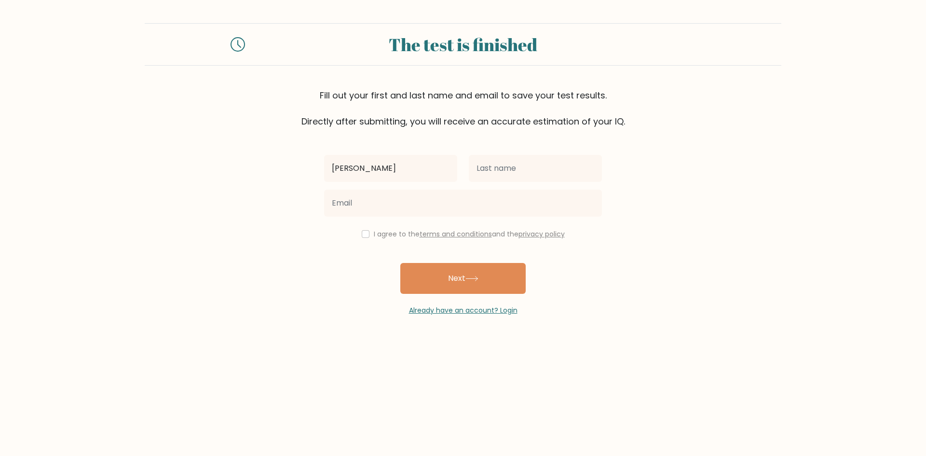
type input "Kristal"
type input "Alve"
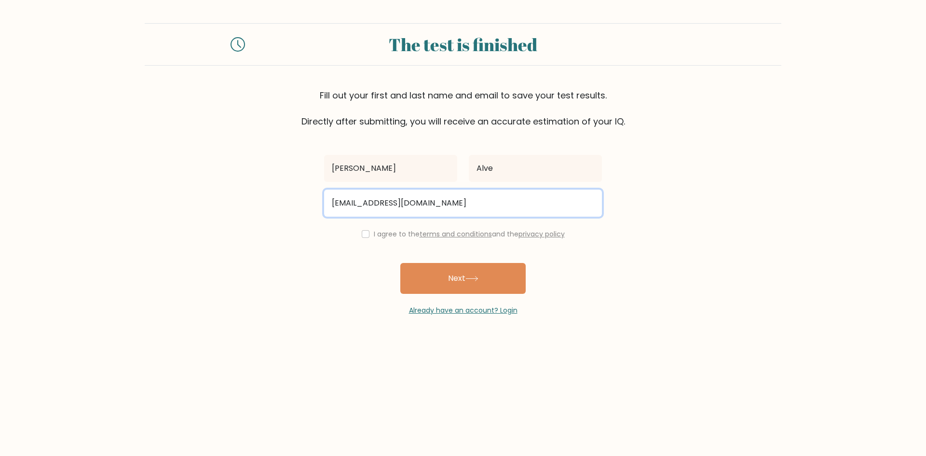
type input "kristalalve01@gmail.com"
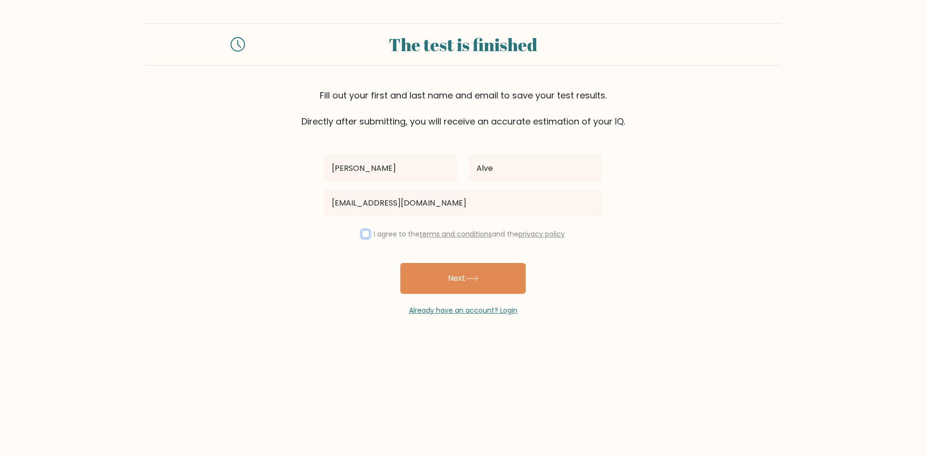
click at [366, 235] on input "checkbox" at bounding box center [366, 234] width 8 height 8
checkbox input "true"
click at [458, 294] on div "Already have an account? Login" at bounding box center [463, 305] width 278 height 22
click at [516, 278] on button "Next" at bounding box center [462, 278] width 125 height 31
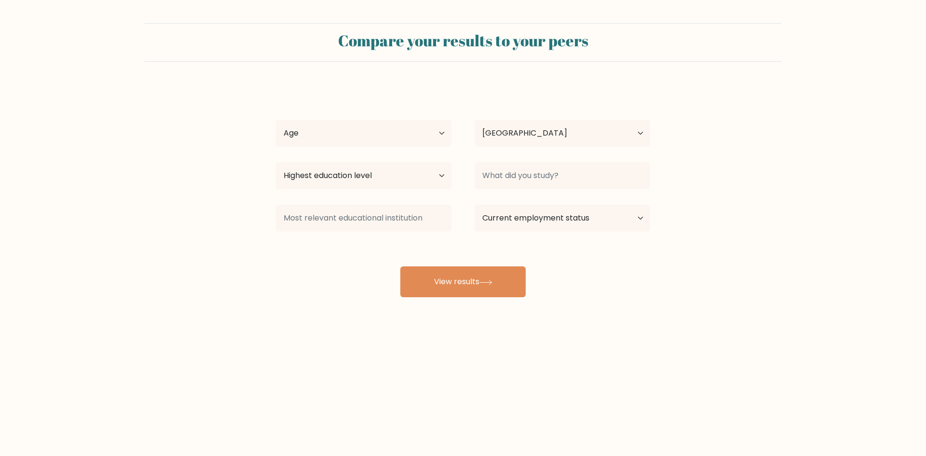
select select "PH"
click at [424, 135] on select "Age Under 18 years old 18-24 years old 25-34 years old 35-44 years old 45-54 ye…" at bounding box center [364, 133] width 176 height 27
select select "18_24"
click at [276, 120] on select "Age Under 18 years old 18-24 years old 25-34 years old 35-44 years old 45-54 ye…" at bounding box center [364, 133] width 176 height 27
click at [420, 184] on select "Highest education level No schooling Primary Lower Secondary Upper Secondary Oc…" at bounding box center [364, 175] width 176 height 27
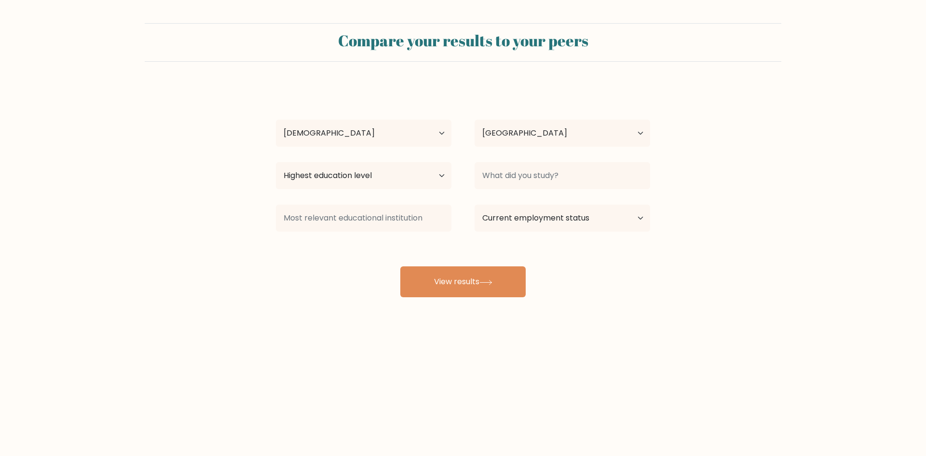
click at [744, 167] on form "Compare your results to your peers Kristal Alve Age Under 18 years old 18-24 ye…" at bounding box center [463, 160] width 926 height 274
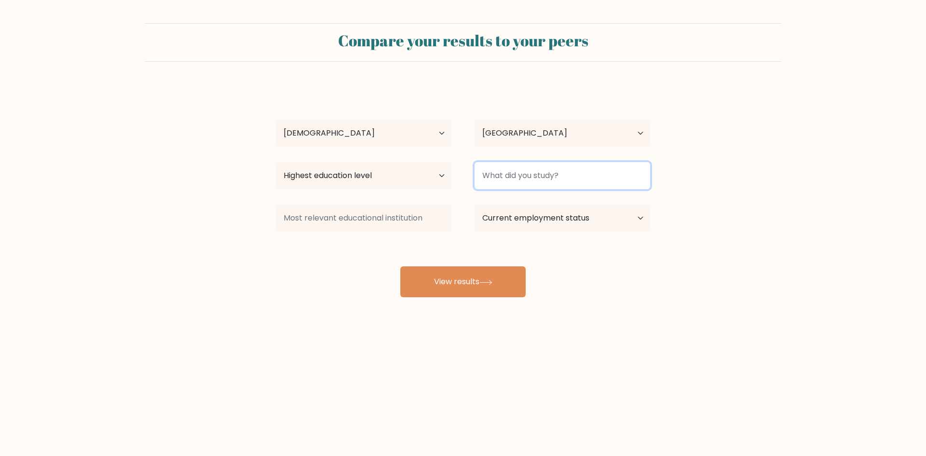
click at [610, 176] on input at bounding box center [562, 175] width 176 height 27
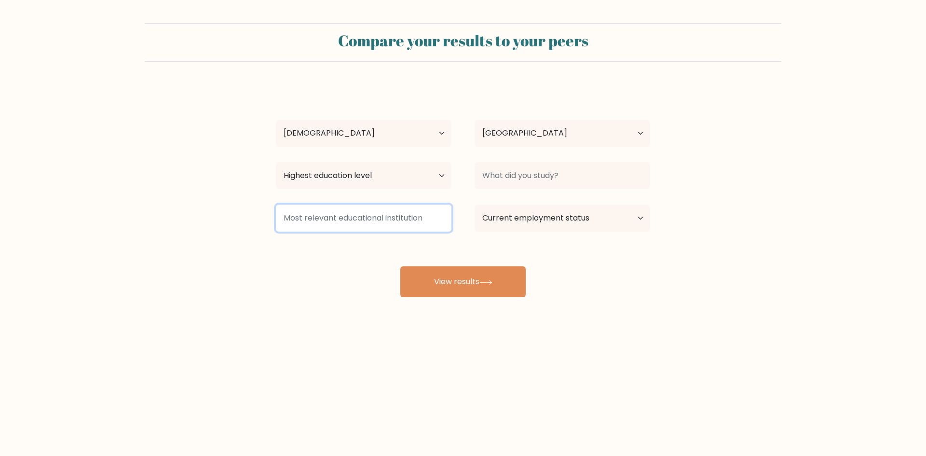
click at [422, 216] on input at bounding box center [364, 217] width 176 height 27
click at [556, 222] on select "Current employment status Employed Student Retired Other / prefer not to answer" at bounding box center [562, 217] width 176 height 27
select select "employed"
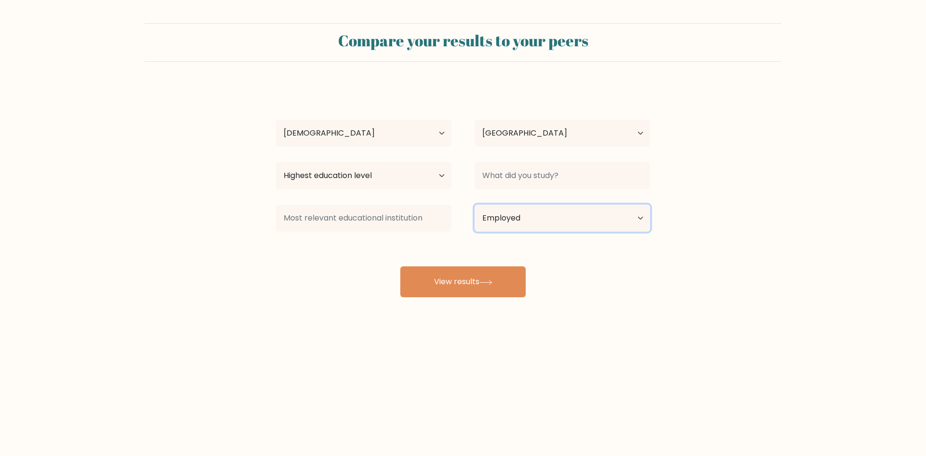
click at [474, 204] on select "Current employment status Employed Student Retired Other / prefer not to answer" at bounding box center [562, 217] width 176 height 27
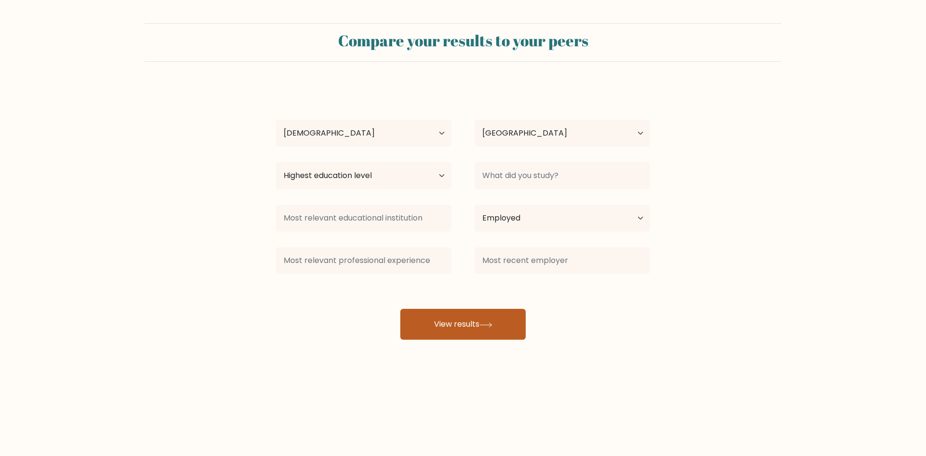
click at [498, 283] on div "Kristal Alve Age Under 18 years old 18-24 years old 25-34 years old 35-44 years…" at bounding box center [463, 212] width 386 height 255
click at [479, 320] on button "View results" at bounding box center [462, 324] width 125 height 31
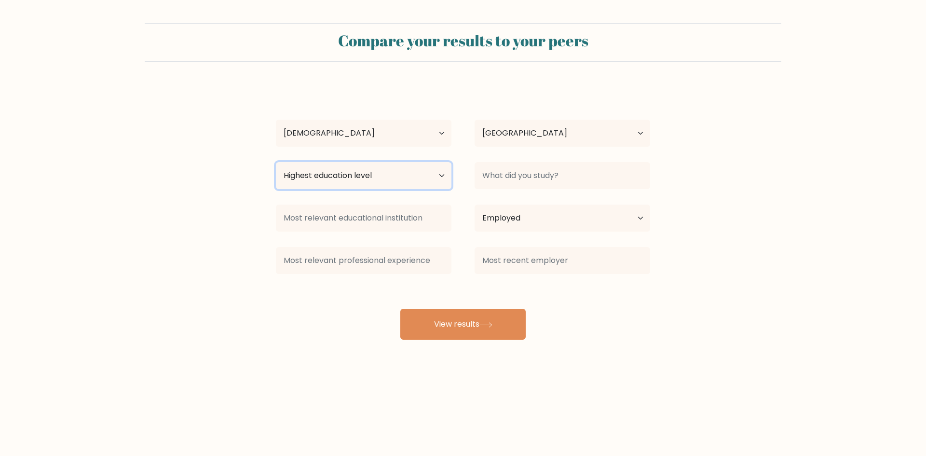
click at [360, 183] on select "Highest education level No schooling Primary Lower Secondary Upper Secondary Oc…" at bounding box center [364, 175] width 176 height 27
select select "upper_secondary"
click at [276, 162] on select "Highest education level No schooling Primary Lower Secondary Upper Secondary Oc…" at bounding box center [364, 175] width 176 height 27
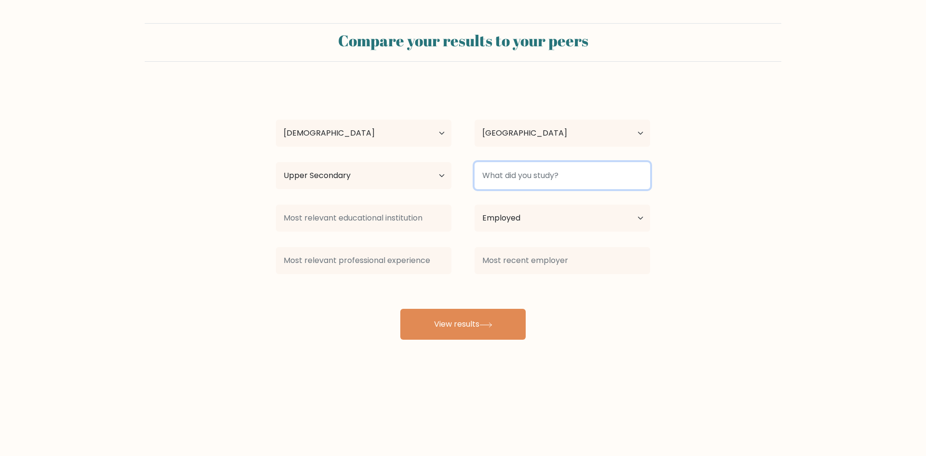
click at [513, 178] on input at bounding box center [562, 175] width 176 height 27
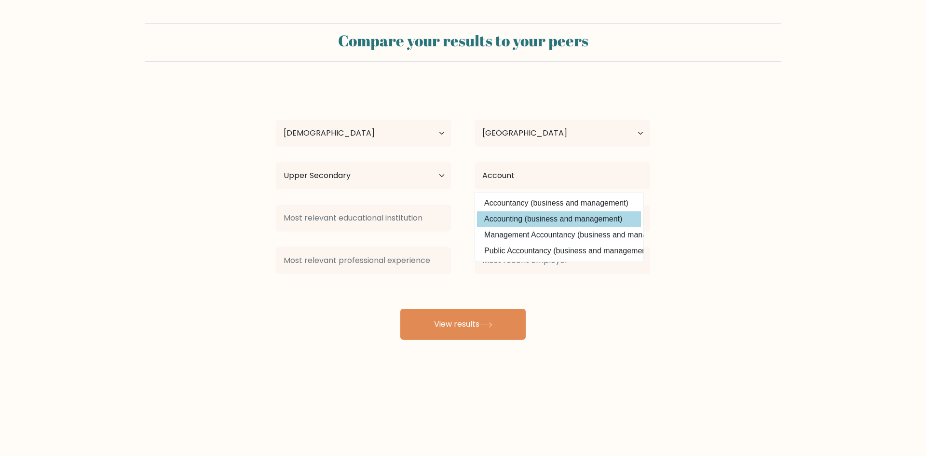
click at [539, 217] on option "Accounting (business and management)" at bounding box center [559, 218] width 164 height 15
type input "Accounting"
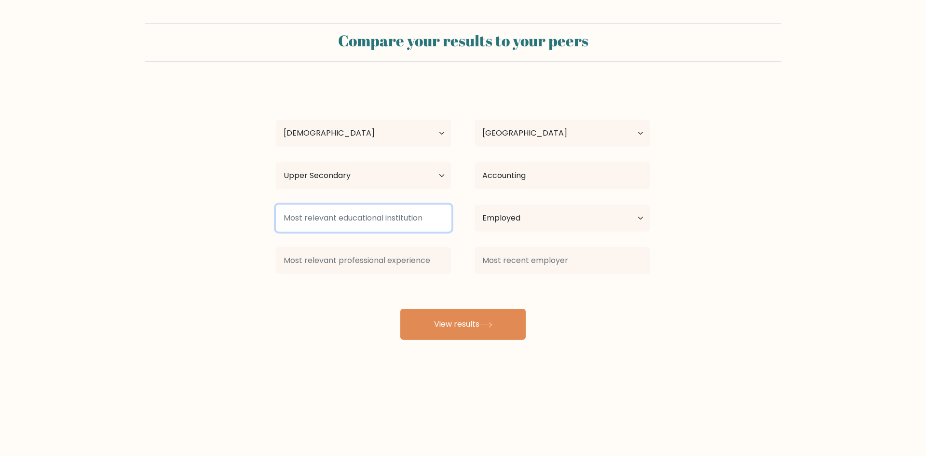
click at [388, 214] on input at bounding box center [364, 217] width 176 height 27
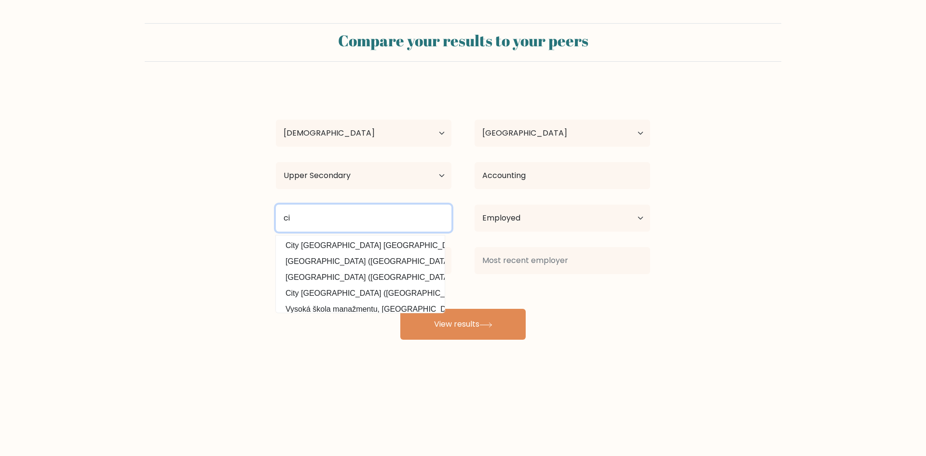
type input "c"
type input "City College of San Fernando Pampanga"
click at [707, 221] on form "Compare your results to your peers Kristal Alve Age Under 18 years old 18-24 ye…" at bounding box center [463, 181] width 926 height 316
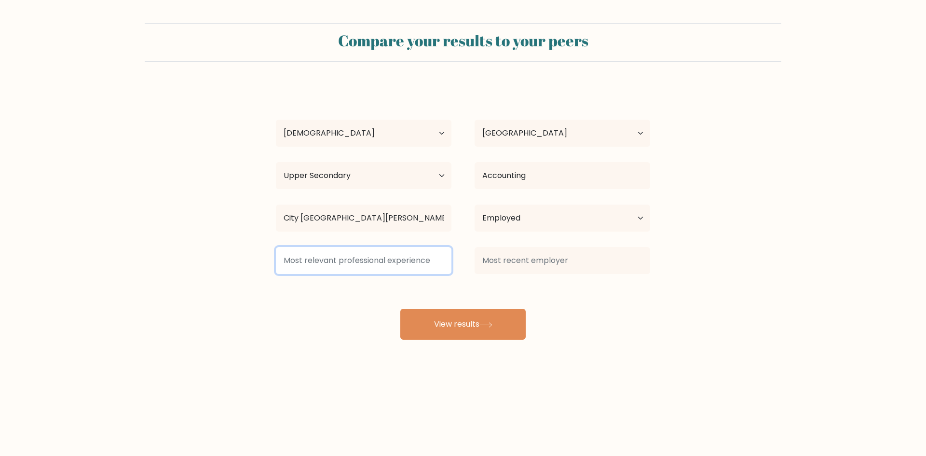
click at [339, 258] on input at bounding box center [364, 260] width 176 height 27
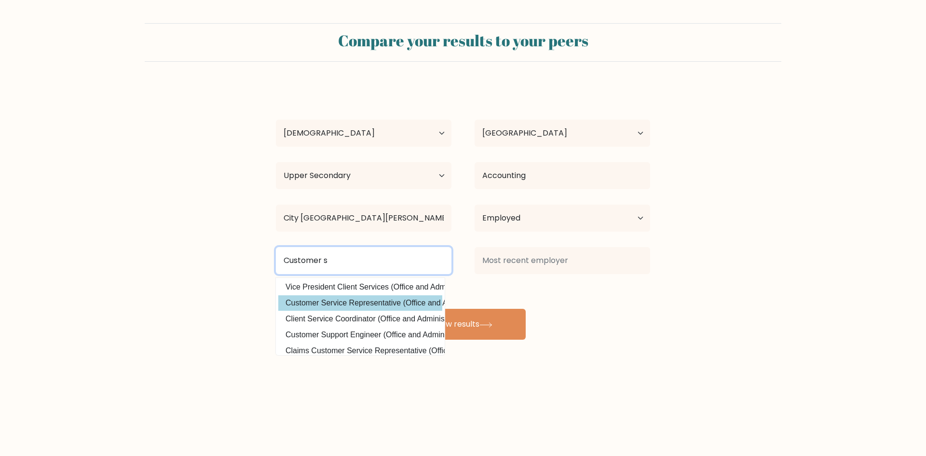
scroll to position [48, 0]
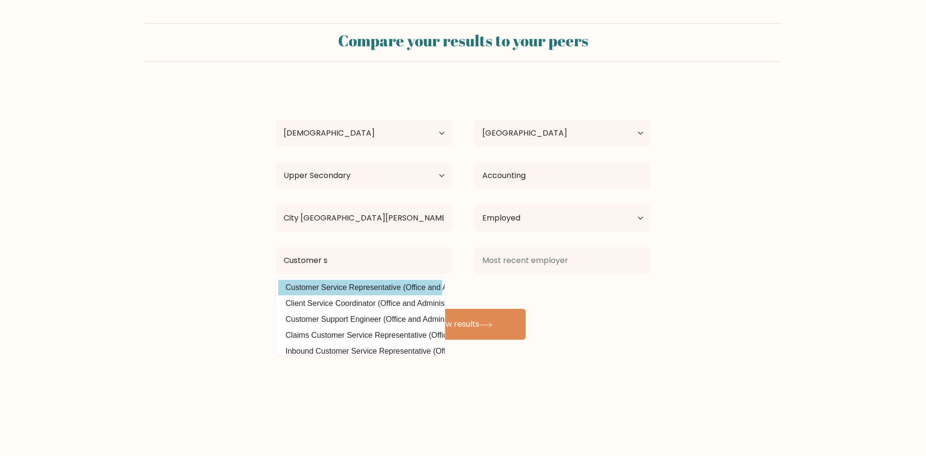
click at [368, 282] on option "Customer Service Representative (Office and Administrative Support)" at bounding box center [360, 287] width 164 height 15
type input "Customer Service Representative"
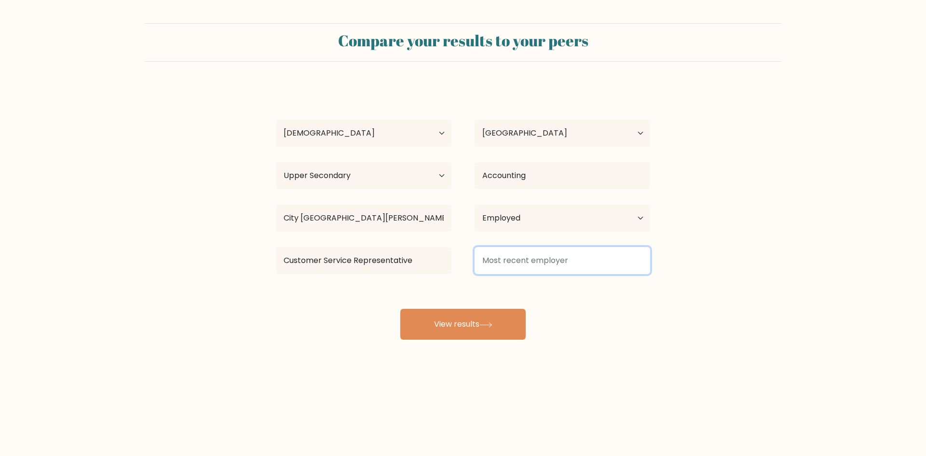
click at [583, 261] on input at bounding box center [562, 260] width 176 height 27
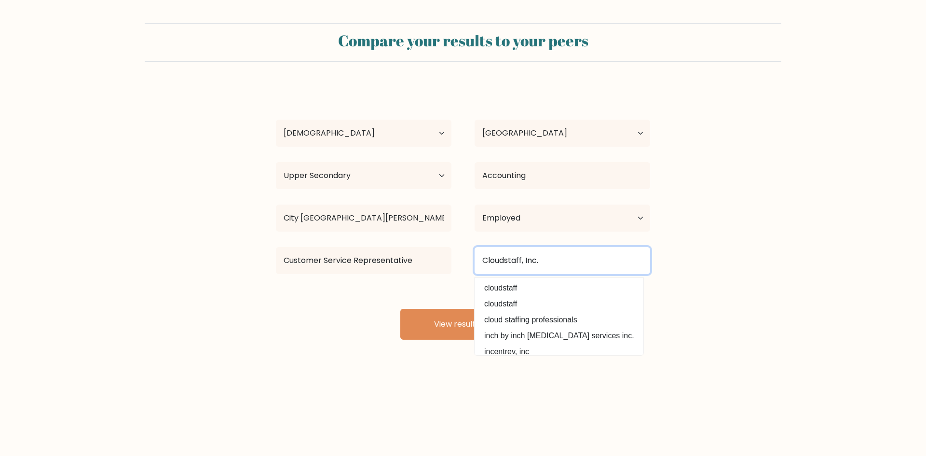
type input "Cloudstaff, Inc."
click at [290, 360] on div "Compare your results to your peers Kristal Alve Age Under 18 years old 18-24 ye…" at bounding box center [463, 183] width 926 height 366
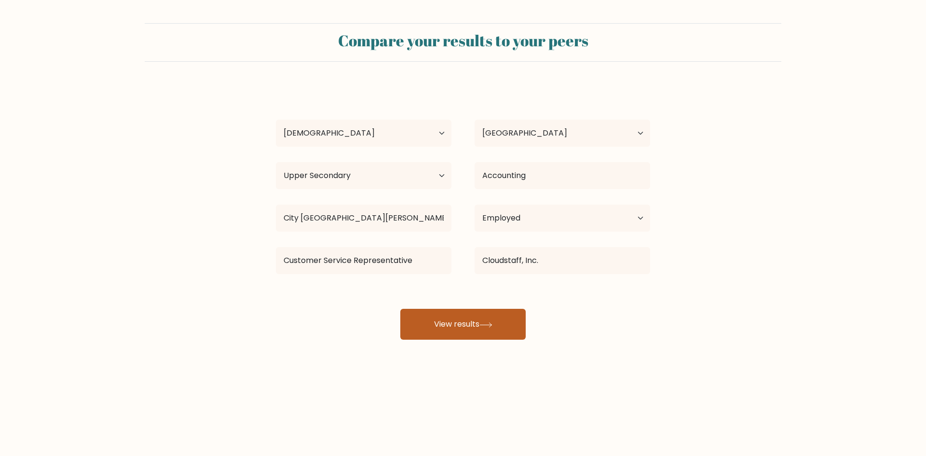
click at [450, 333] on button "View results" at bounding box center [462, 324] width 125 height 31
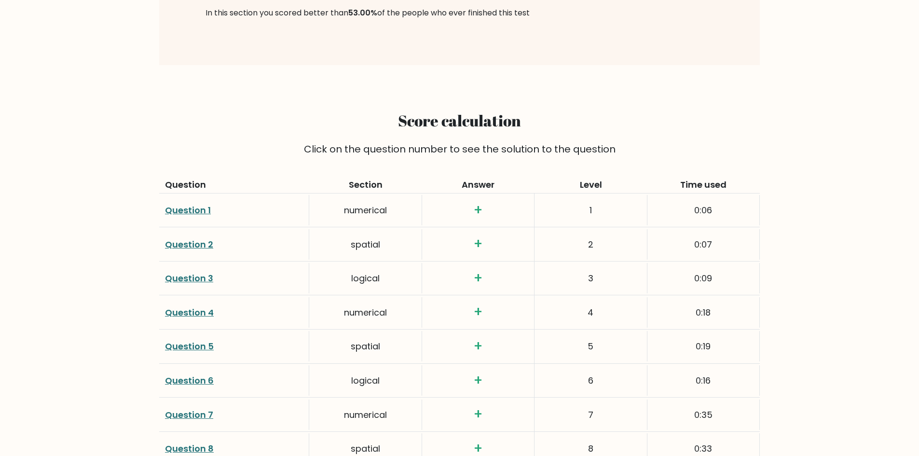
scroll to position [1206, 0]
